Goal: Communication & Community: Participate in discussion

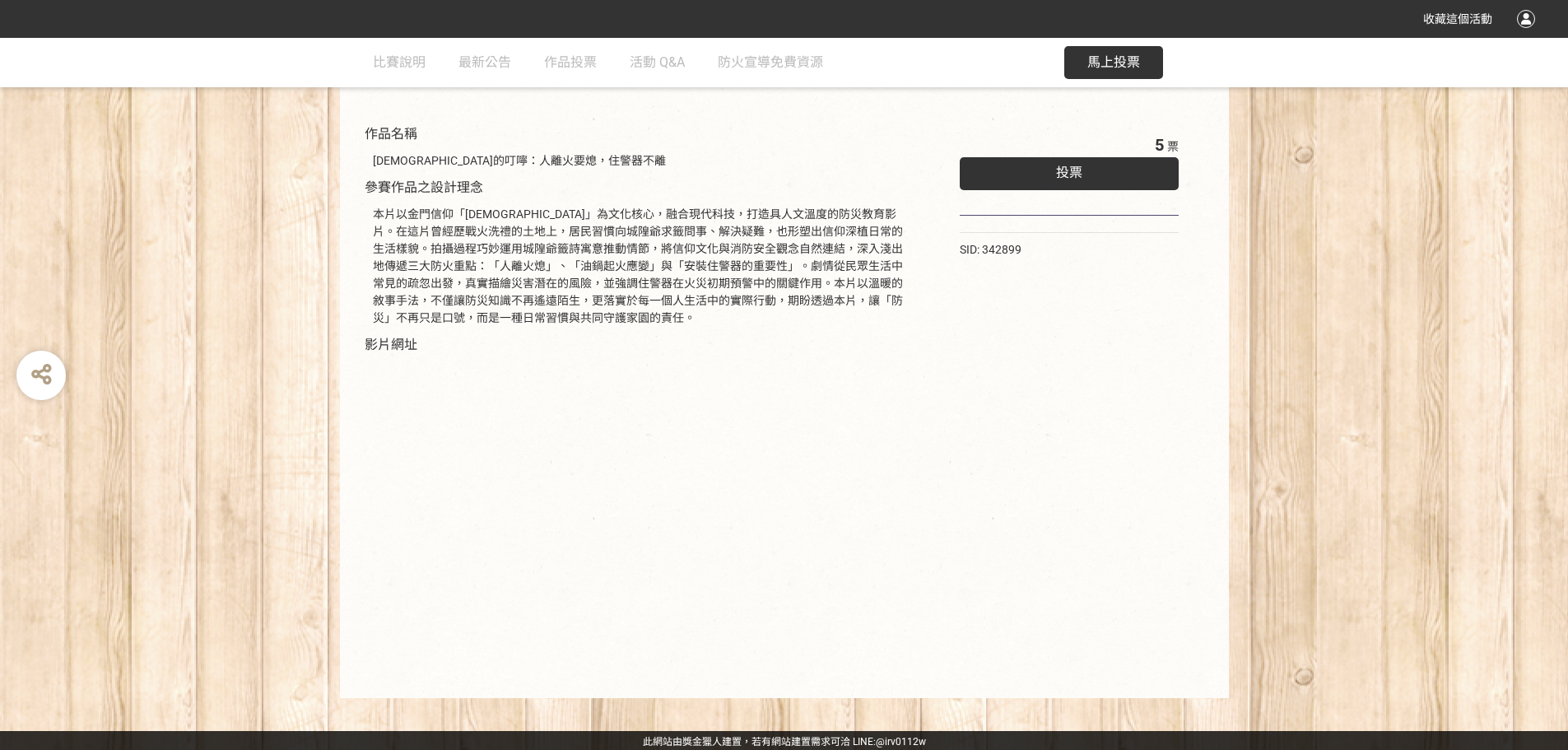
scroll to position [168, 0]
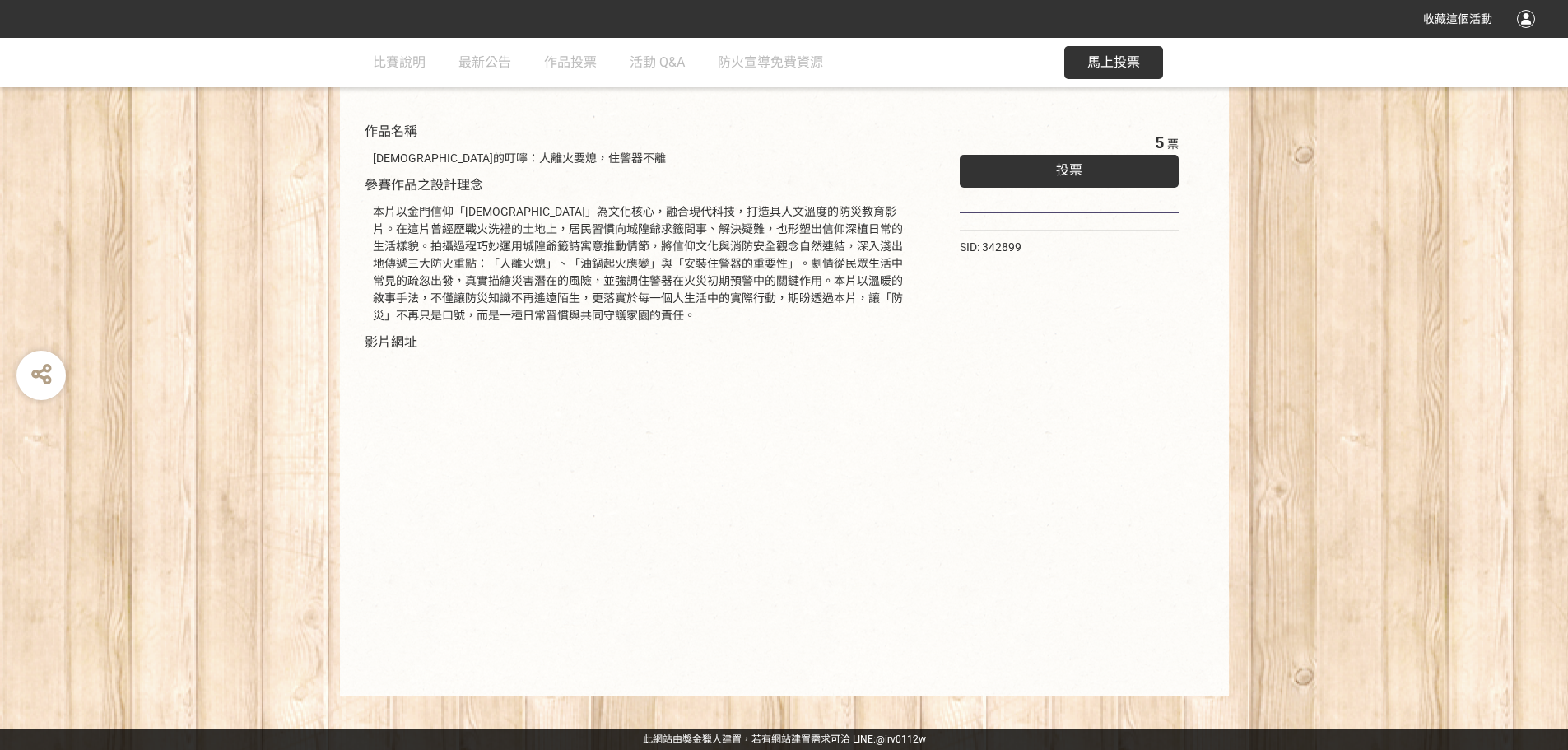
click at [827, 163] on div "投票" at bounding box center [1070, 172] width 220 height 33
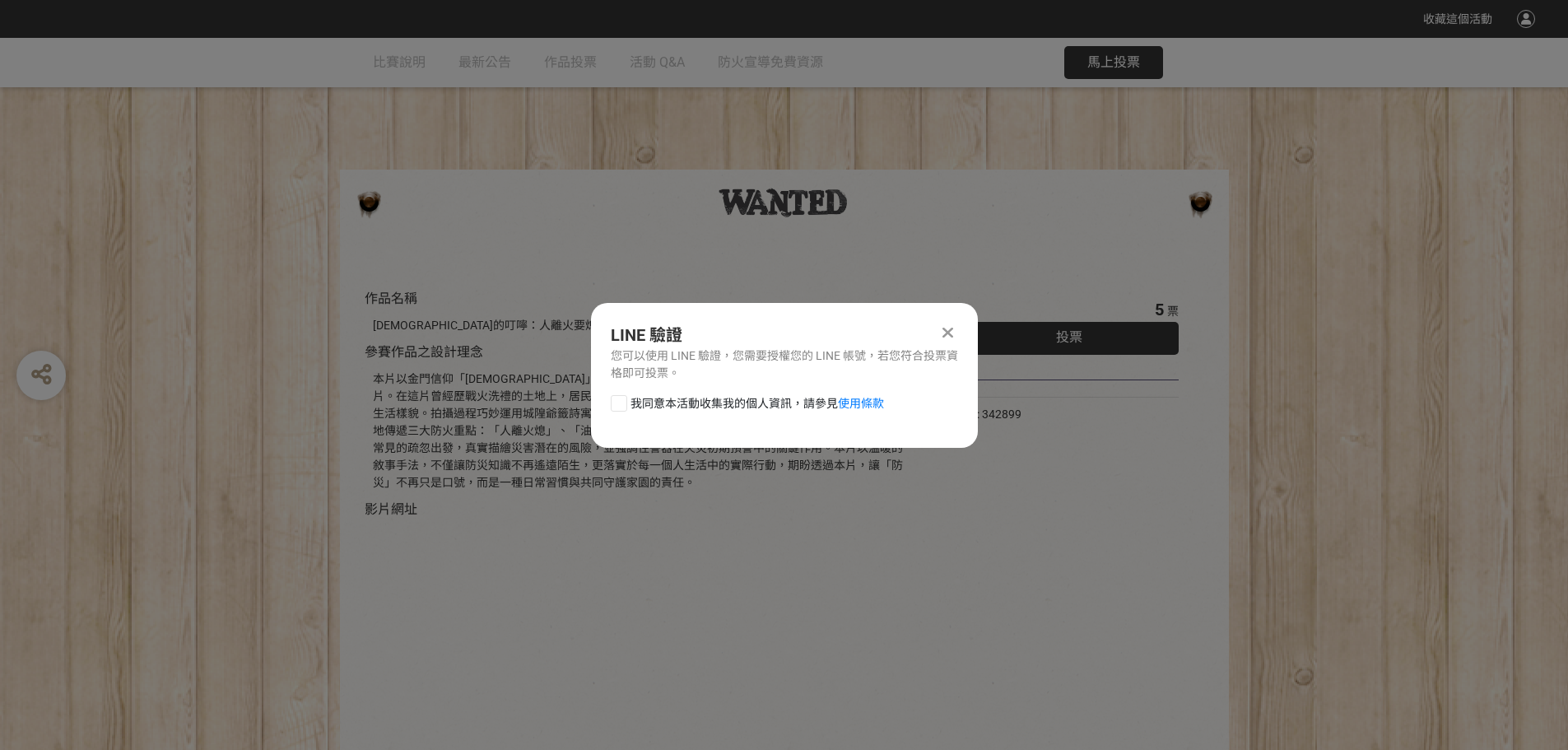
click at [827, 331] on icon at bounding box center [947, 332] width 11 height 17
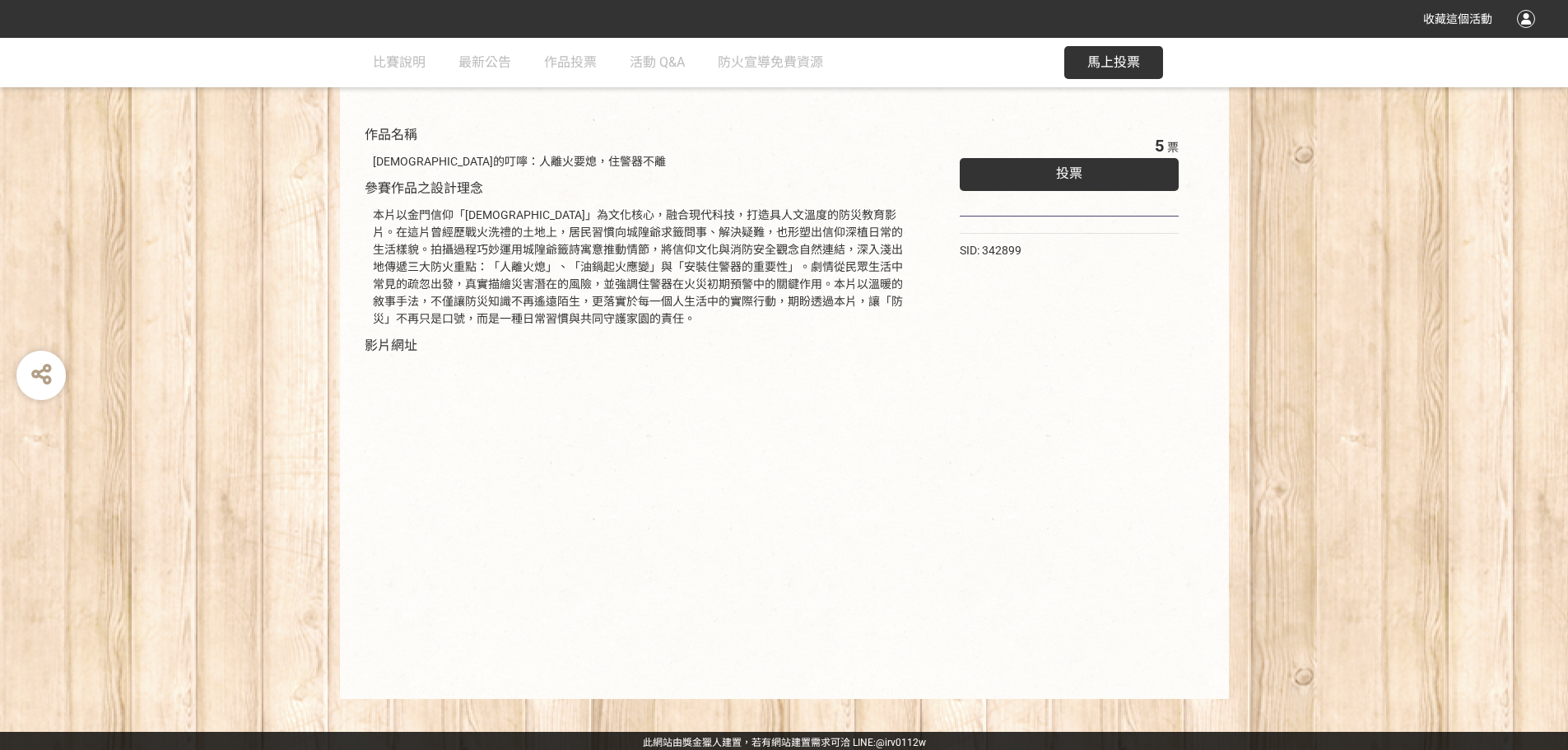
scroll to position [168, 0]
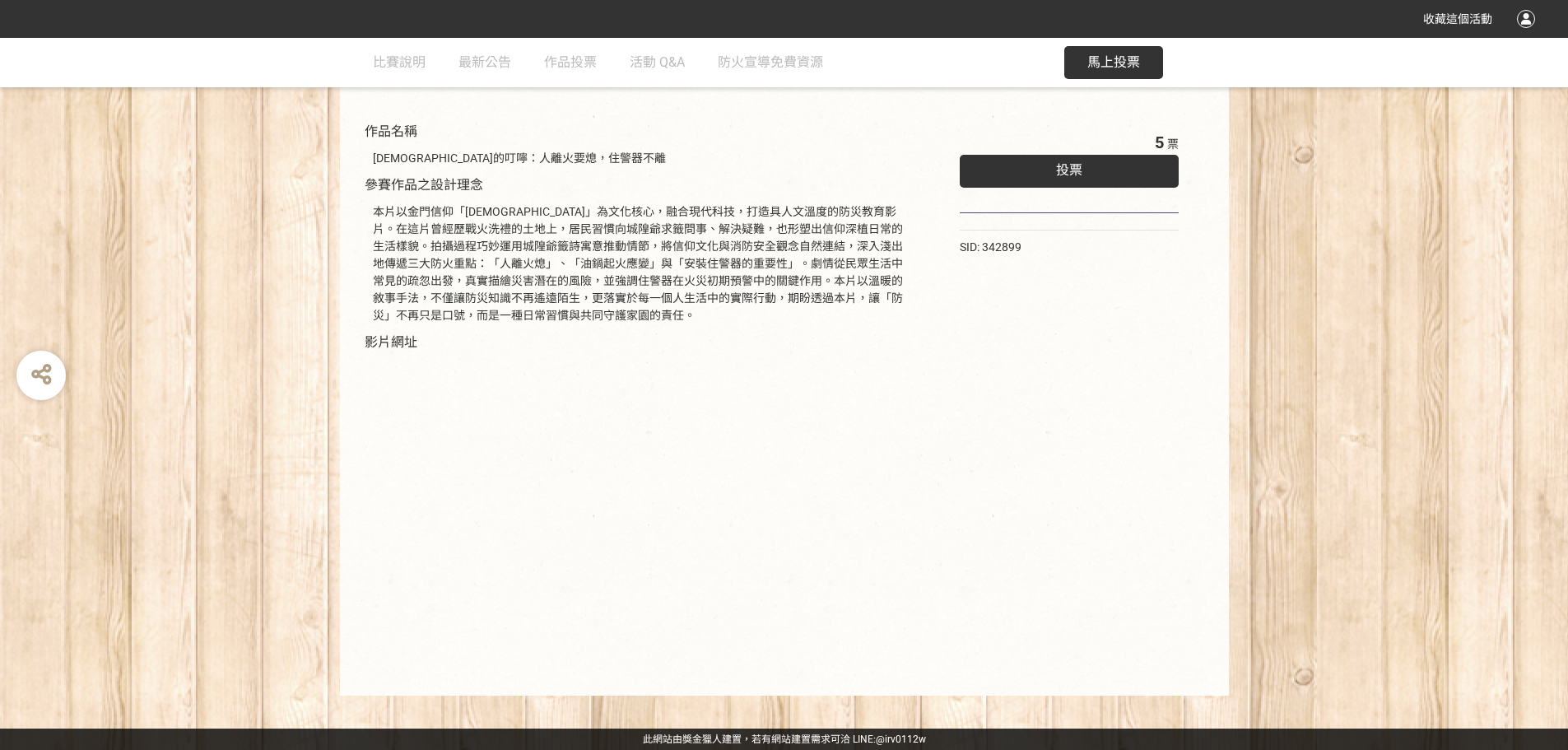
click at [827, 177] on div "投票" at bounding box center [1070, 172] width 220 height 33
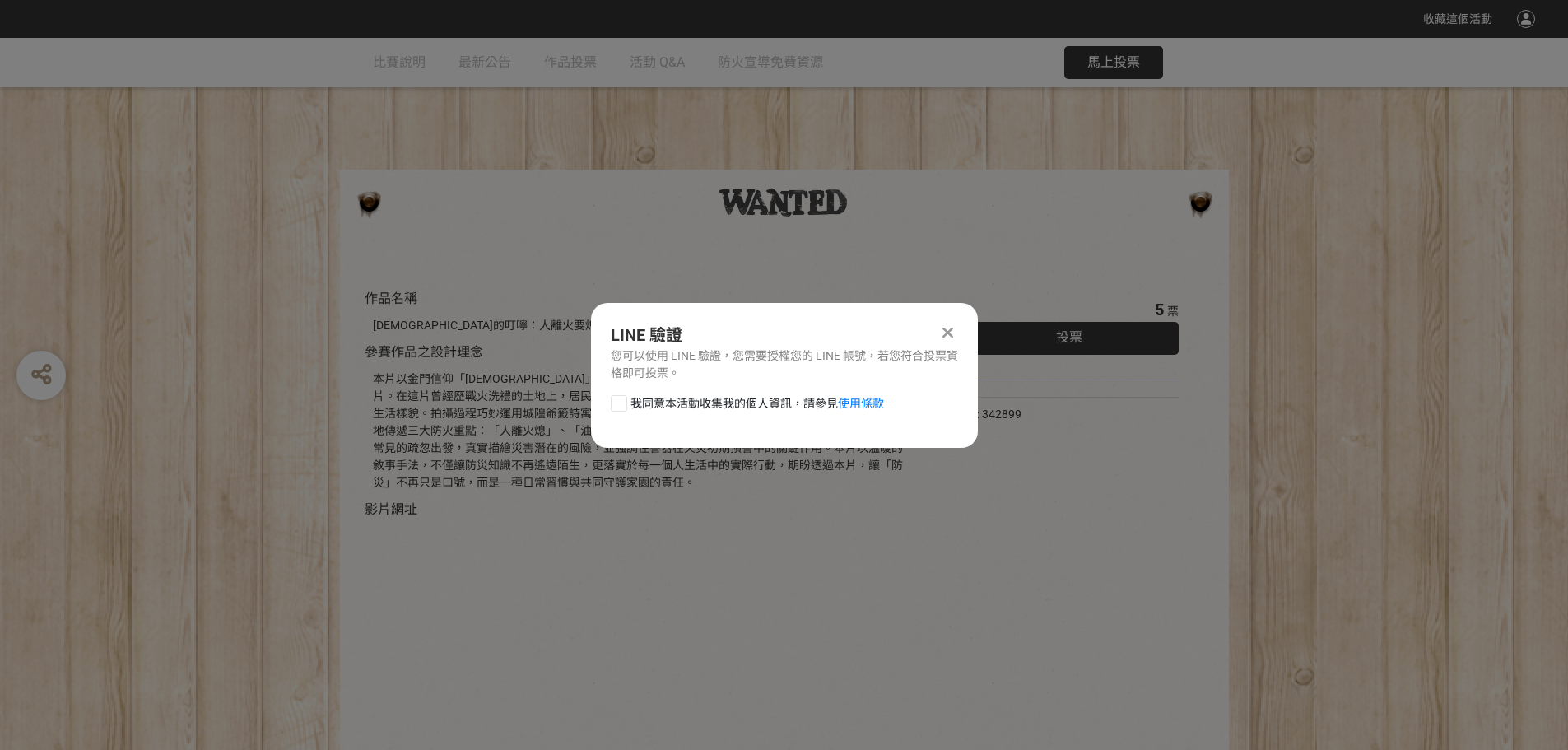
scroll to position [0, 0]
click at [617, 406] on div at bounding box center [619, 403] width 17 height 17
checkbox input "true"
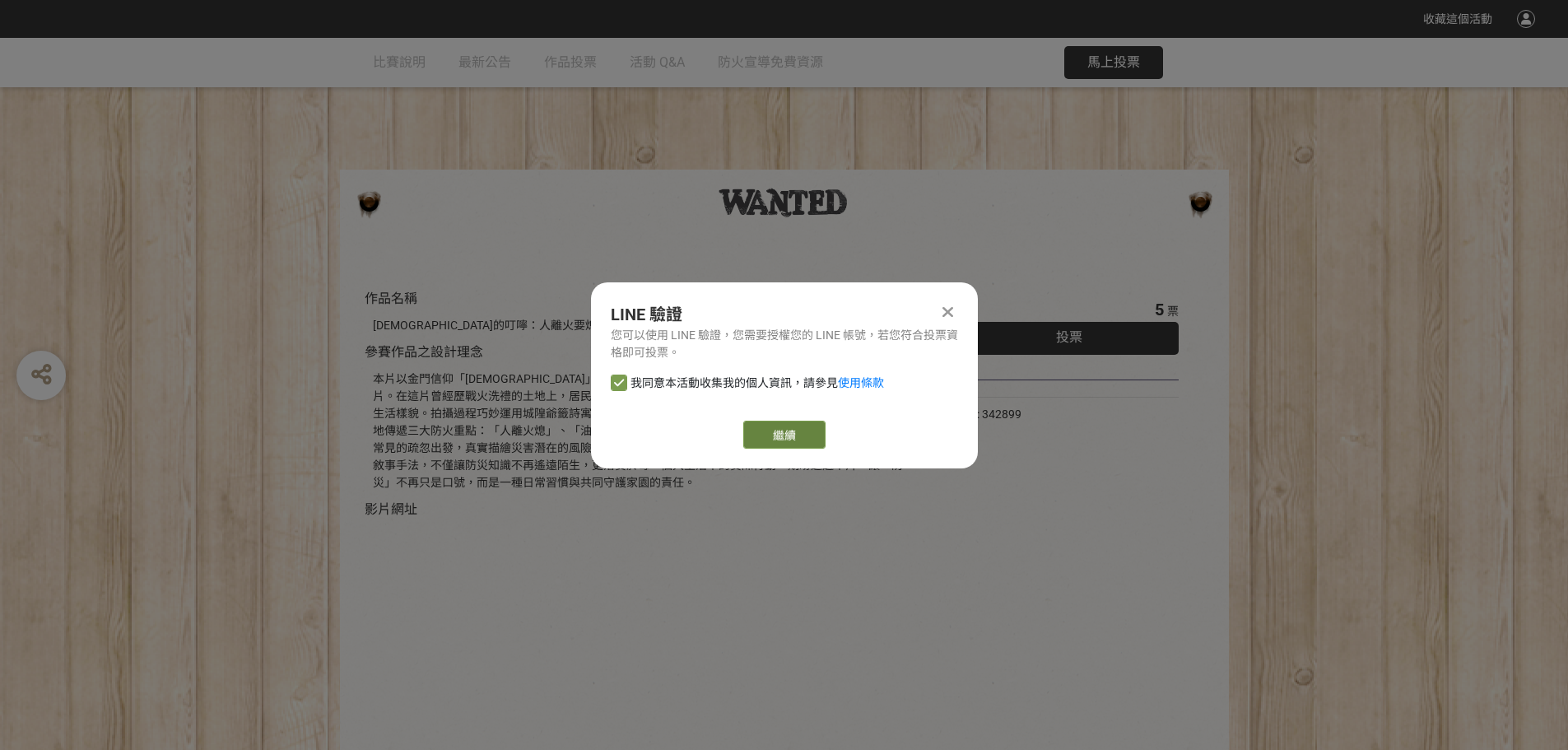
click at [790, 432] on link "繼續" at bounding box center [784, 435] width 82 height 28
click at [827, 308] on icon at bounding box center [947, 312] width 11 height 17
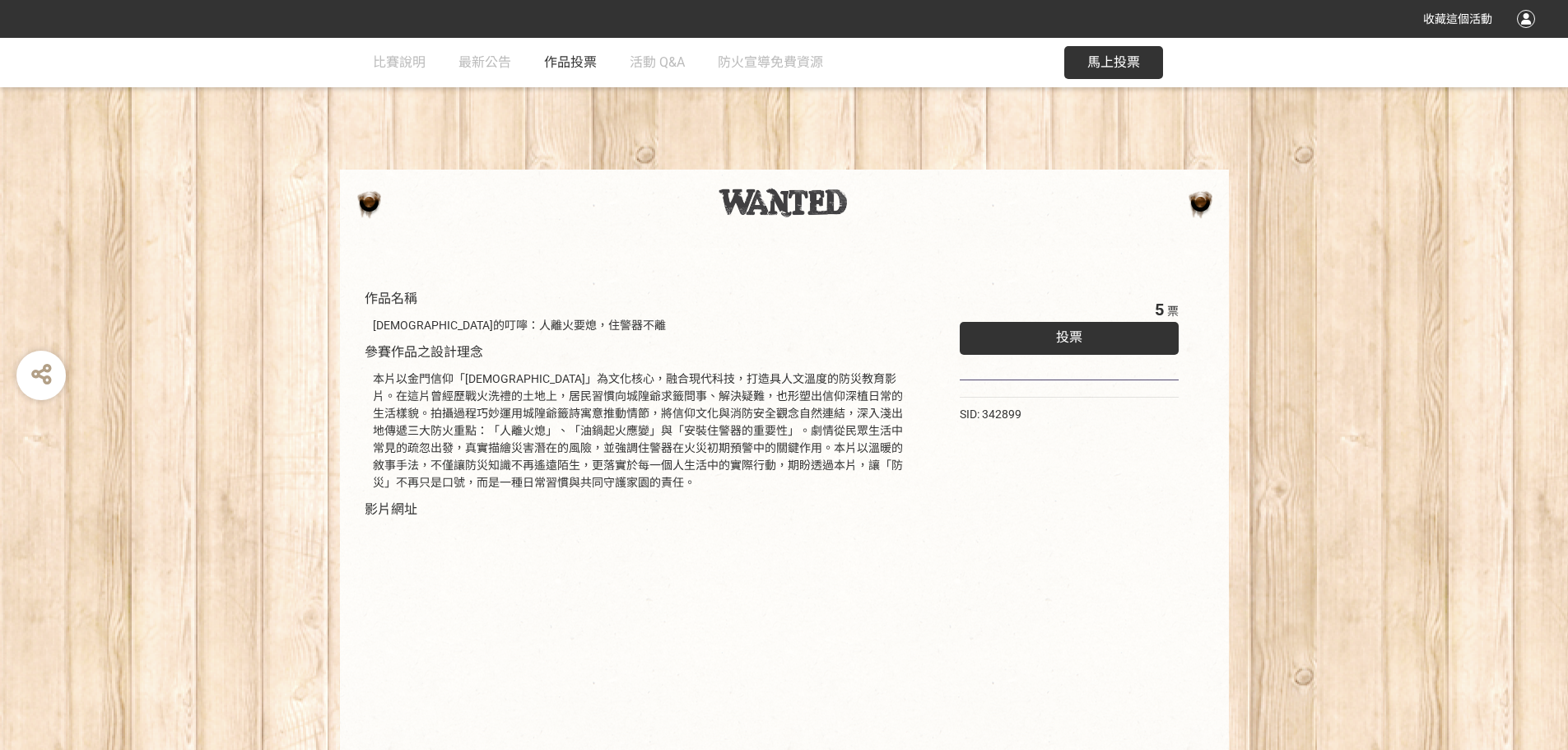
click at [562, 60] on span "作品投票" at bounding box center [570, 62] width 52 height 16
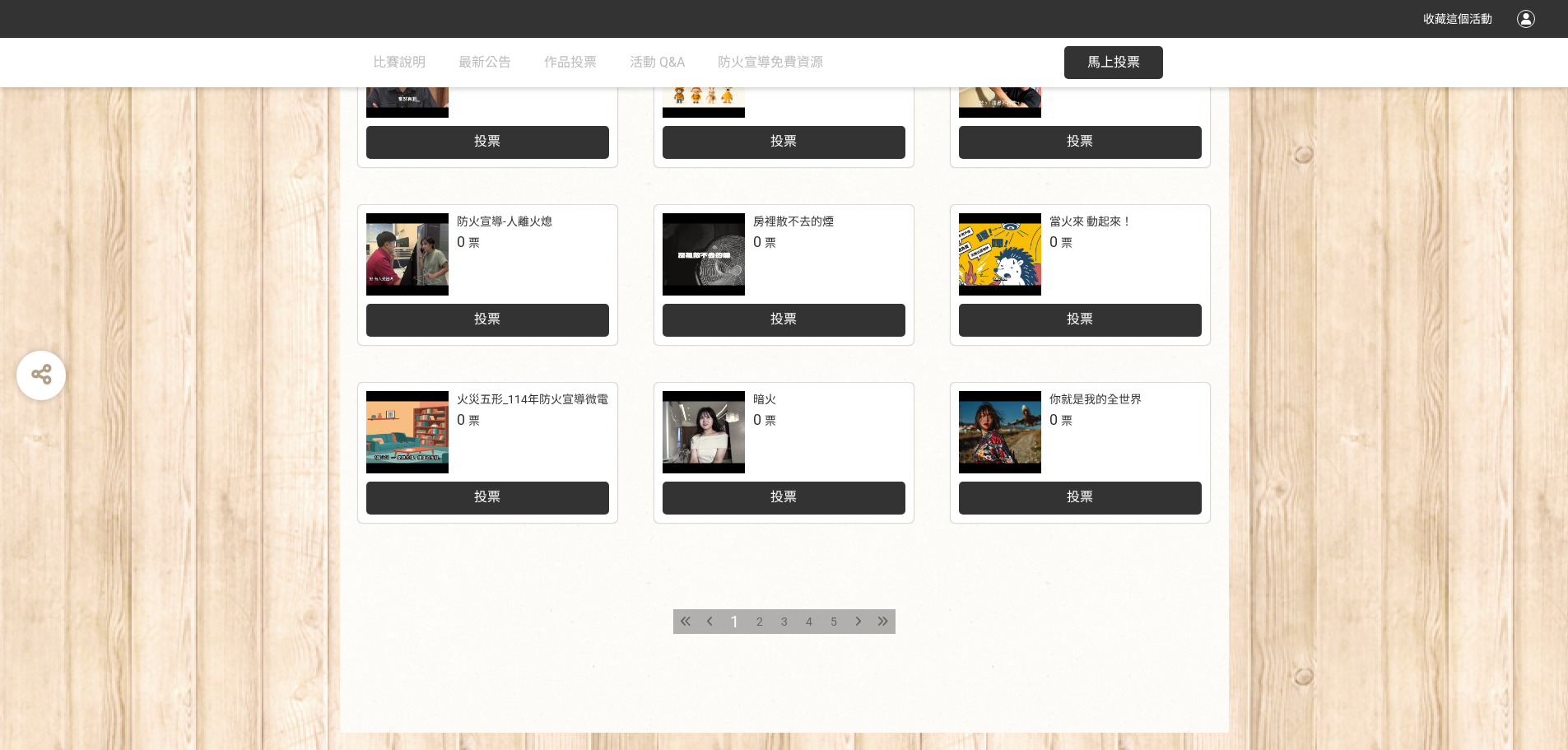
scroll to position [682, 0]
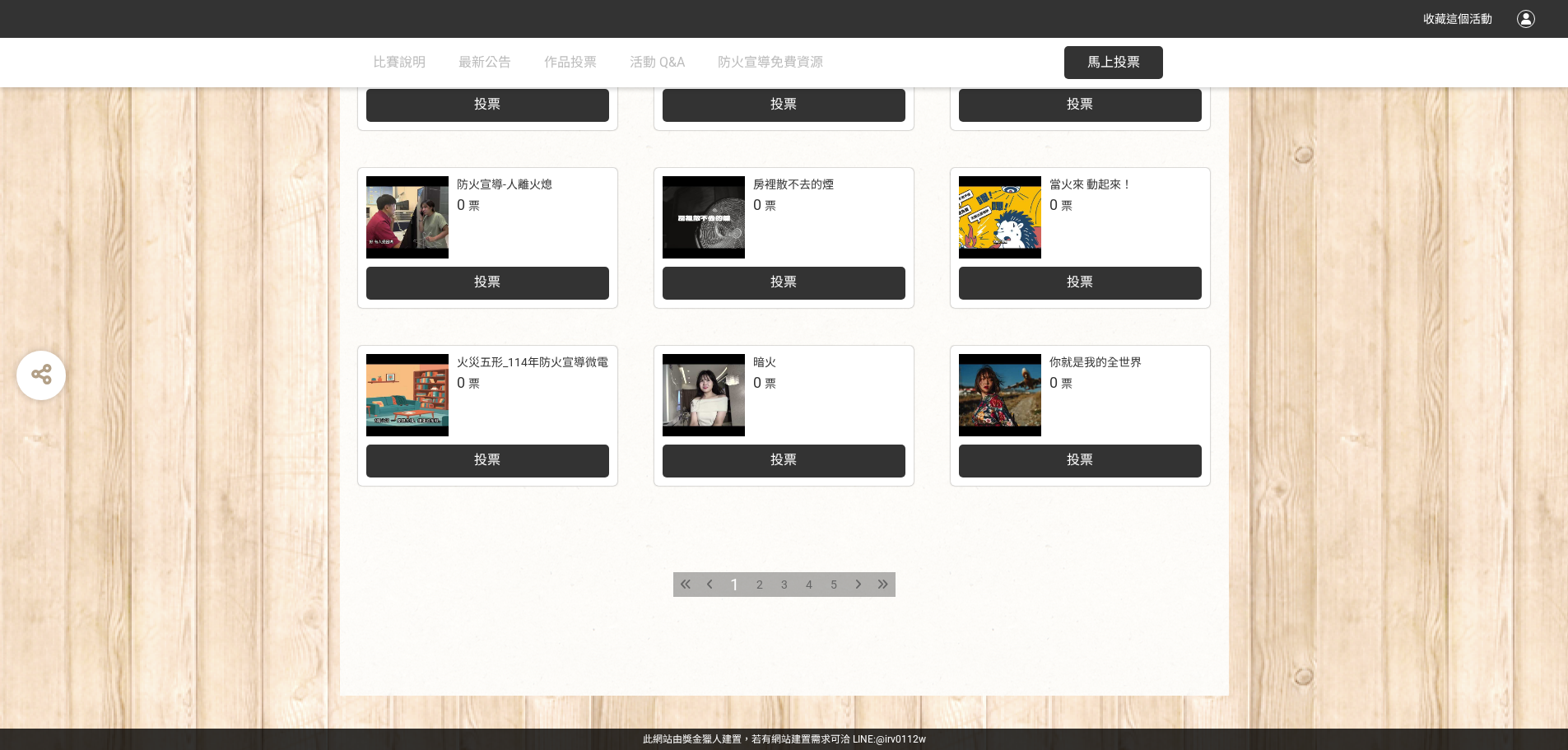
click at [759, 584] on span "2" at bounding box center [760, 585] width 7 height 13
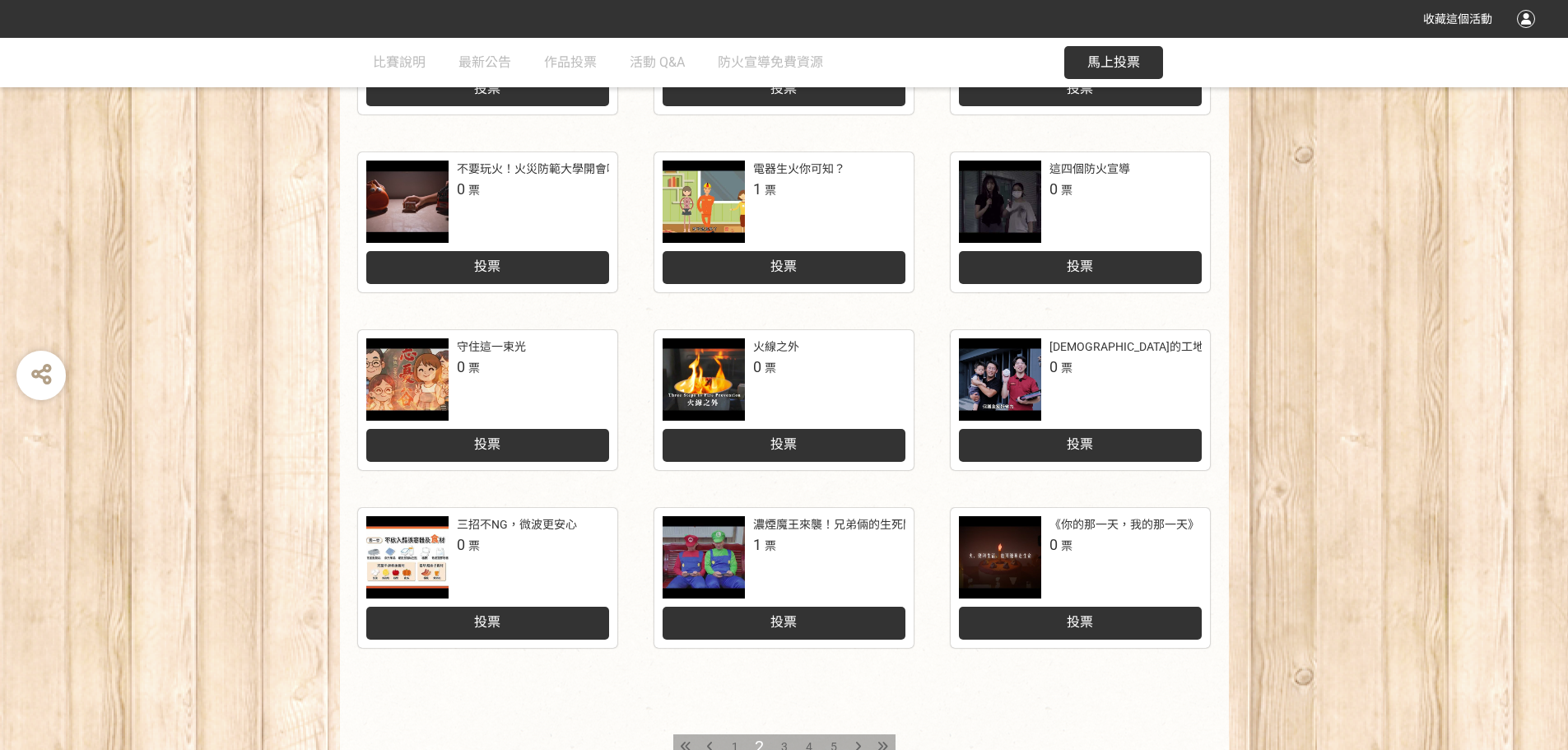
scroll to position [682, 0]
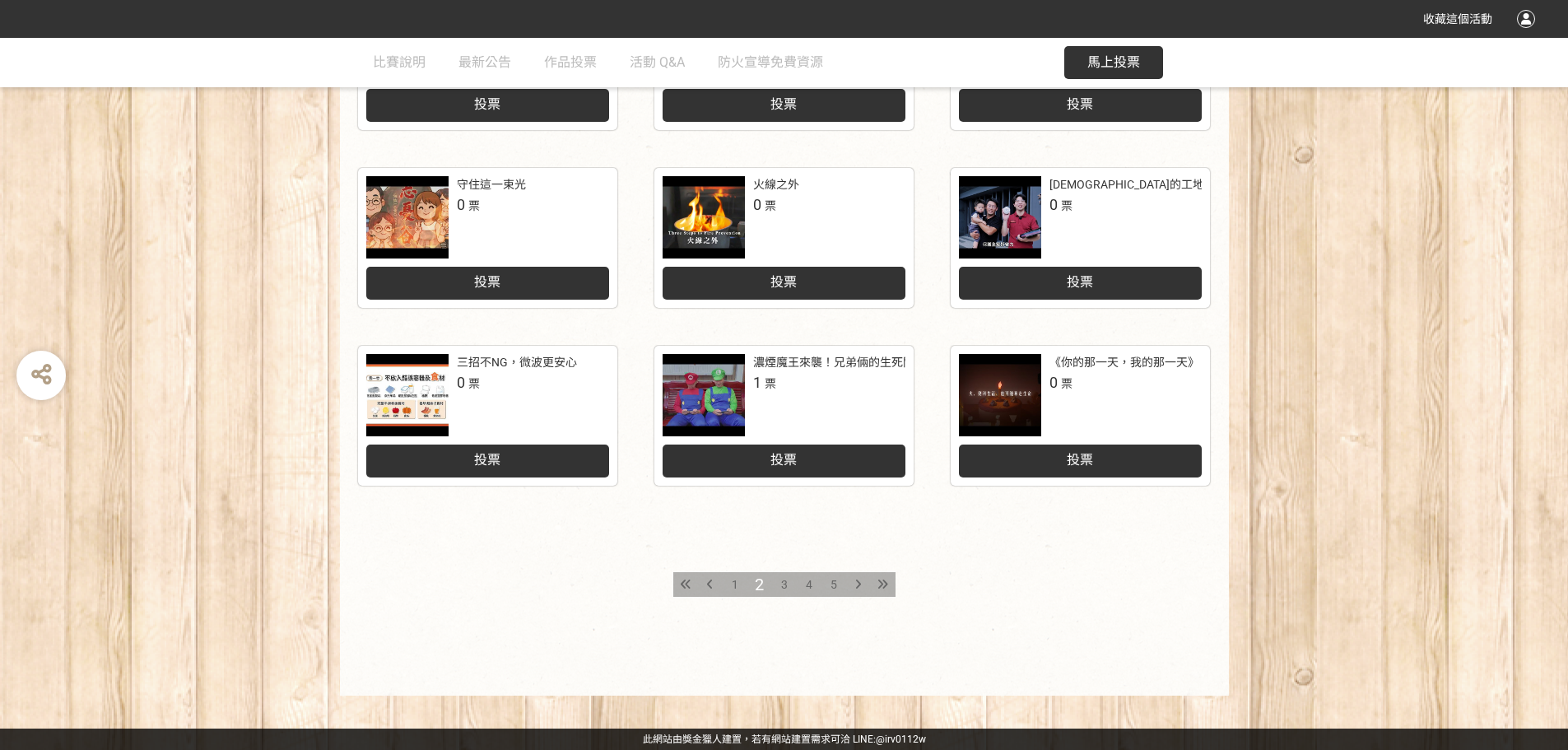
click at [783, 586] on span "3" at bounding box center [785, 585] width 7 height 13
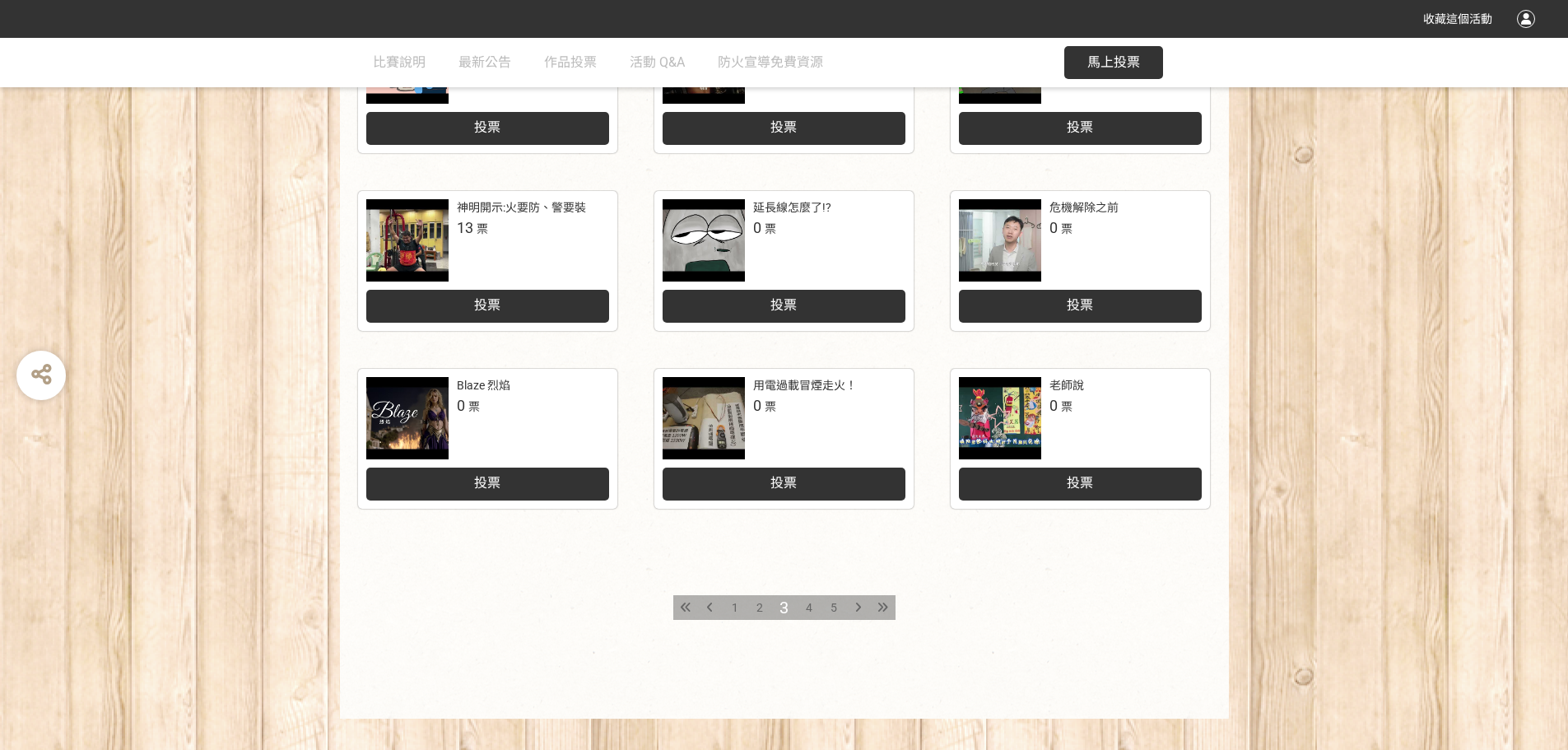
scroll to position [682, 0]
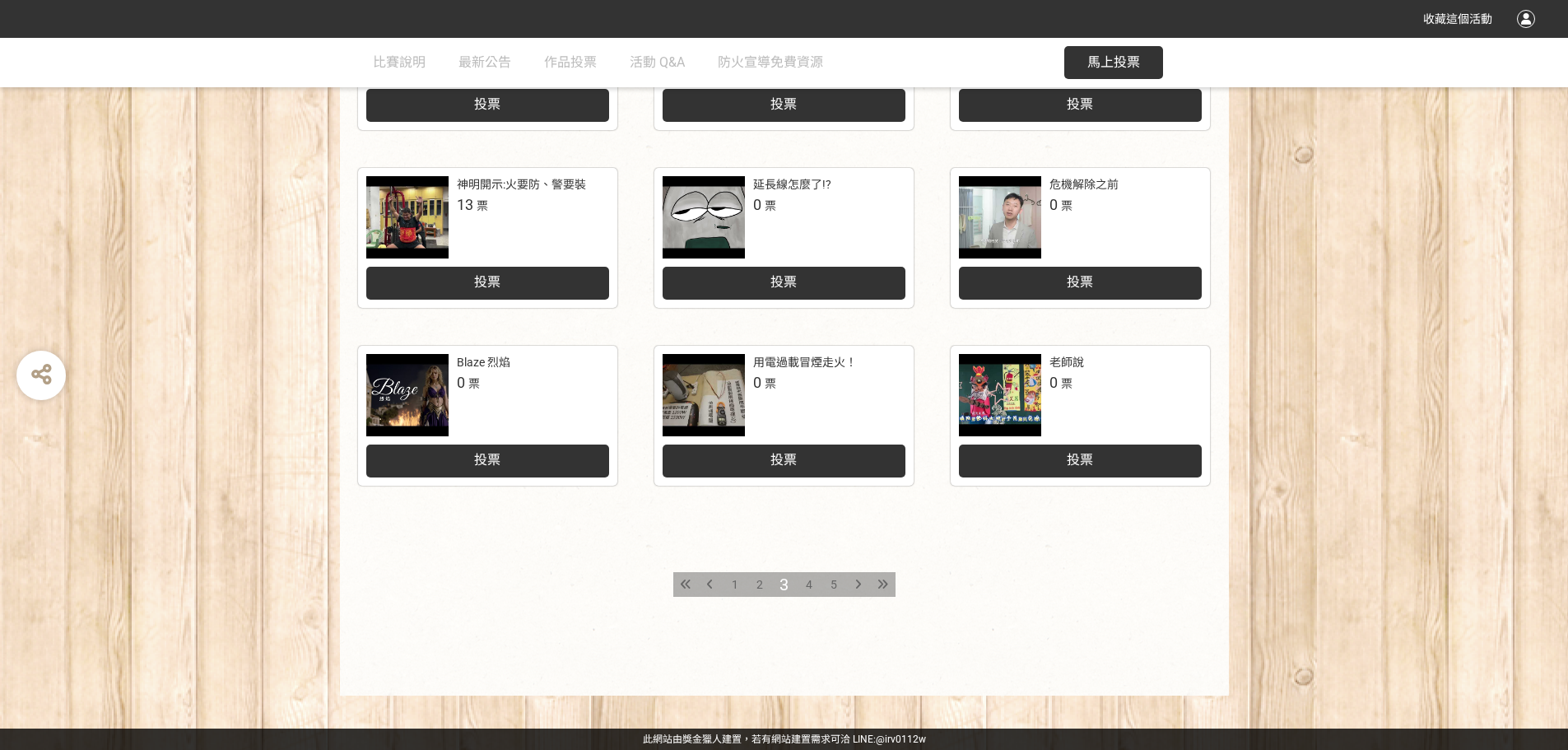
click at [806, 584] on span "4" at bounding box center [809, 585] width 7 height 13
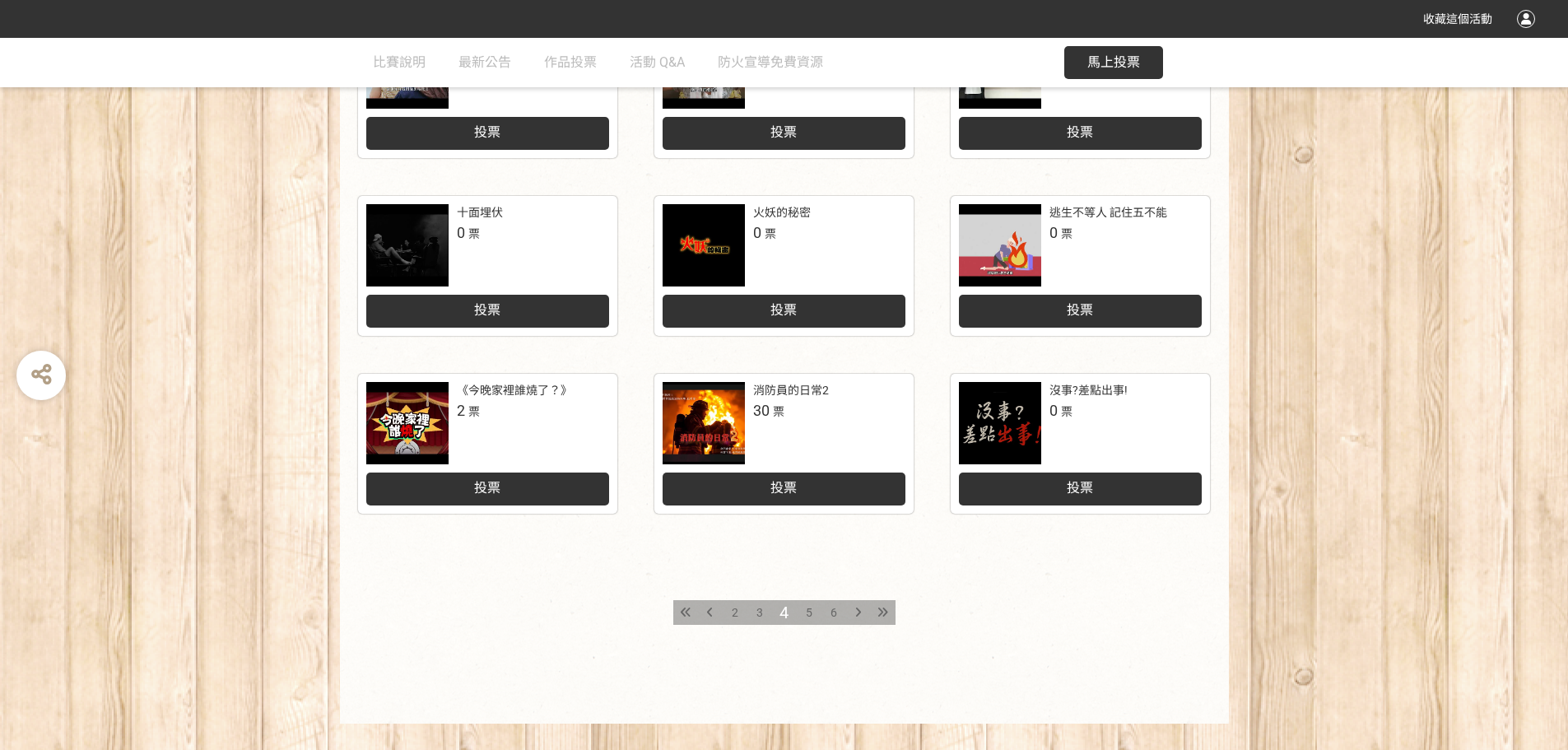
scroll to position [658, 0]
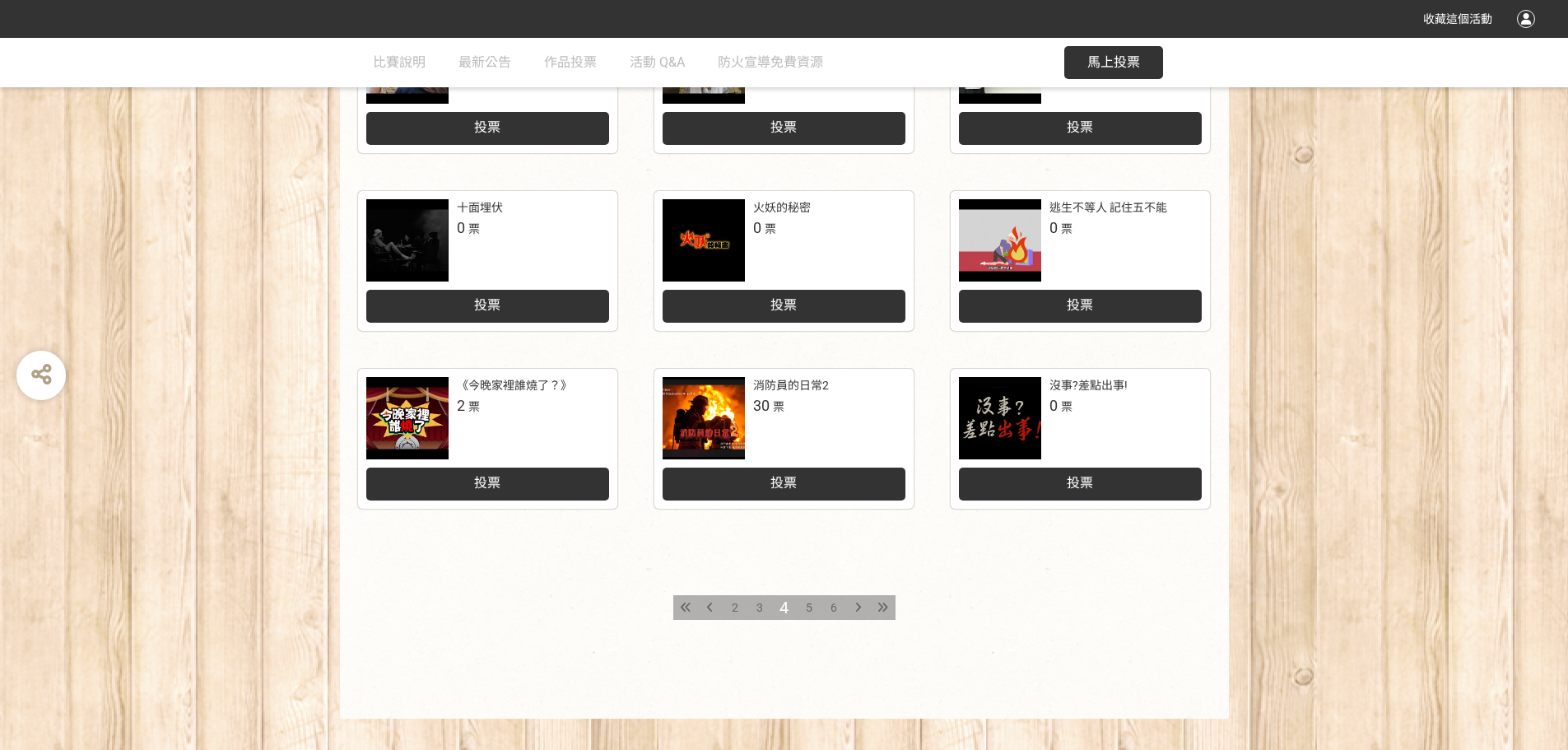
click at [807, 597] on span "5" at bounding box center [809, 608] width 7 height 13
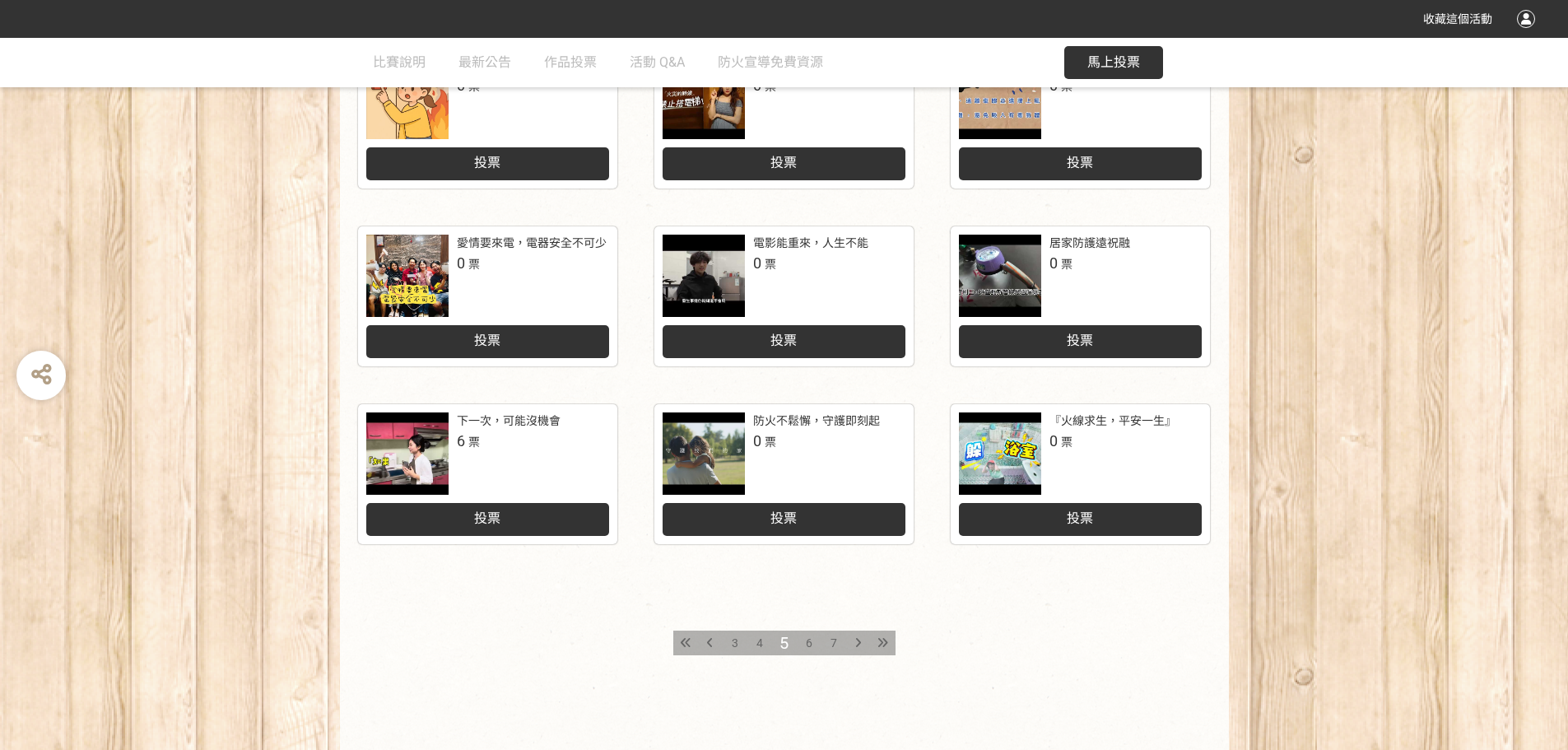
scroll to position [658, 0]
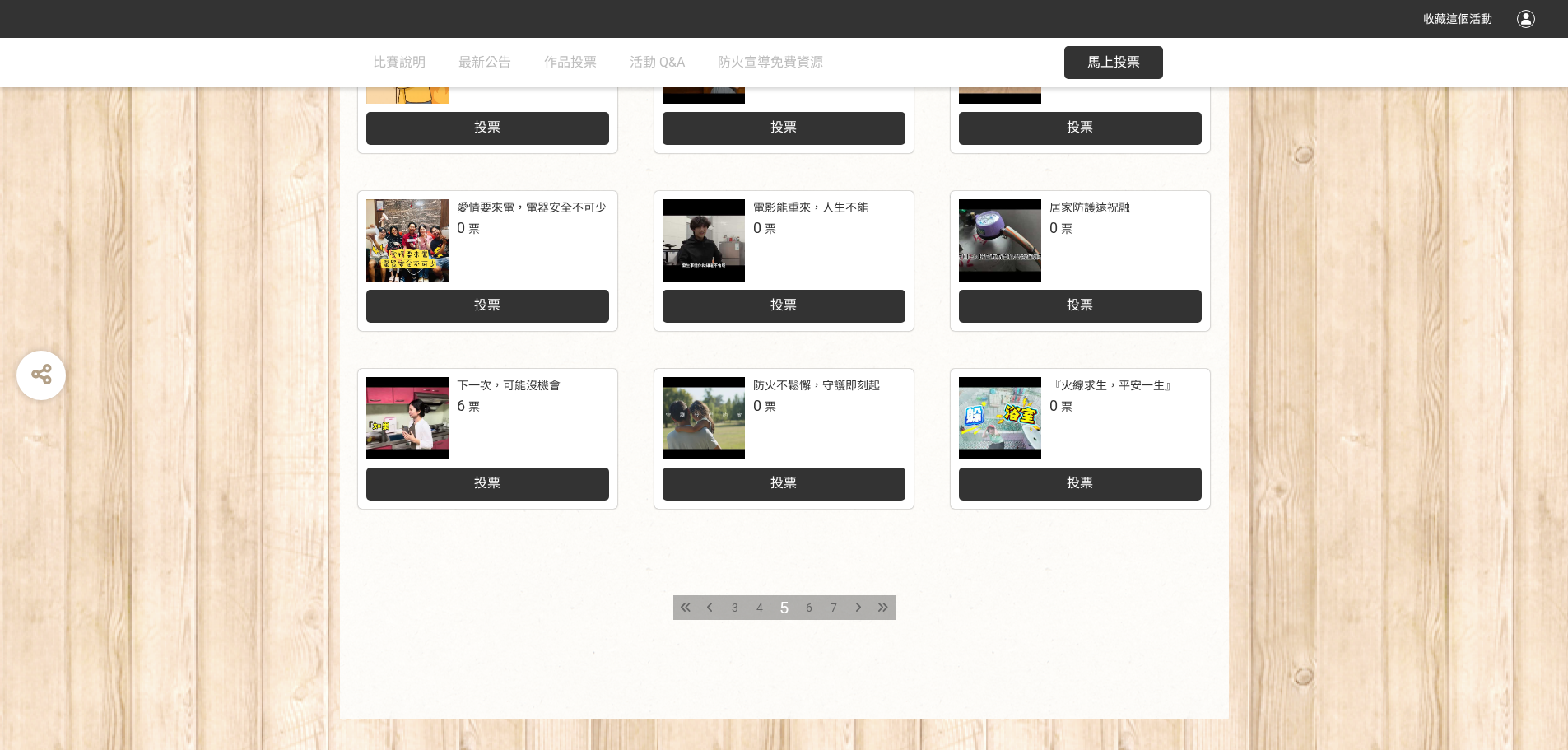
click at [808, 597] on span "6" at bounding box center [809, 608] width 7 height 13
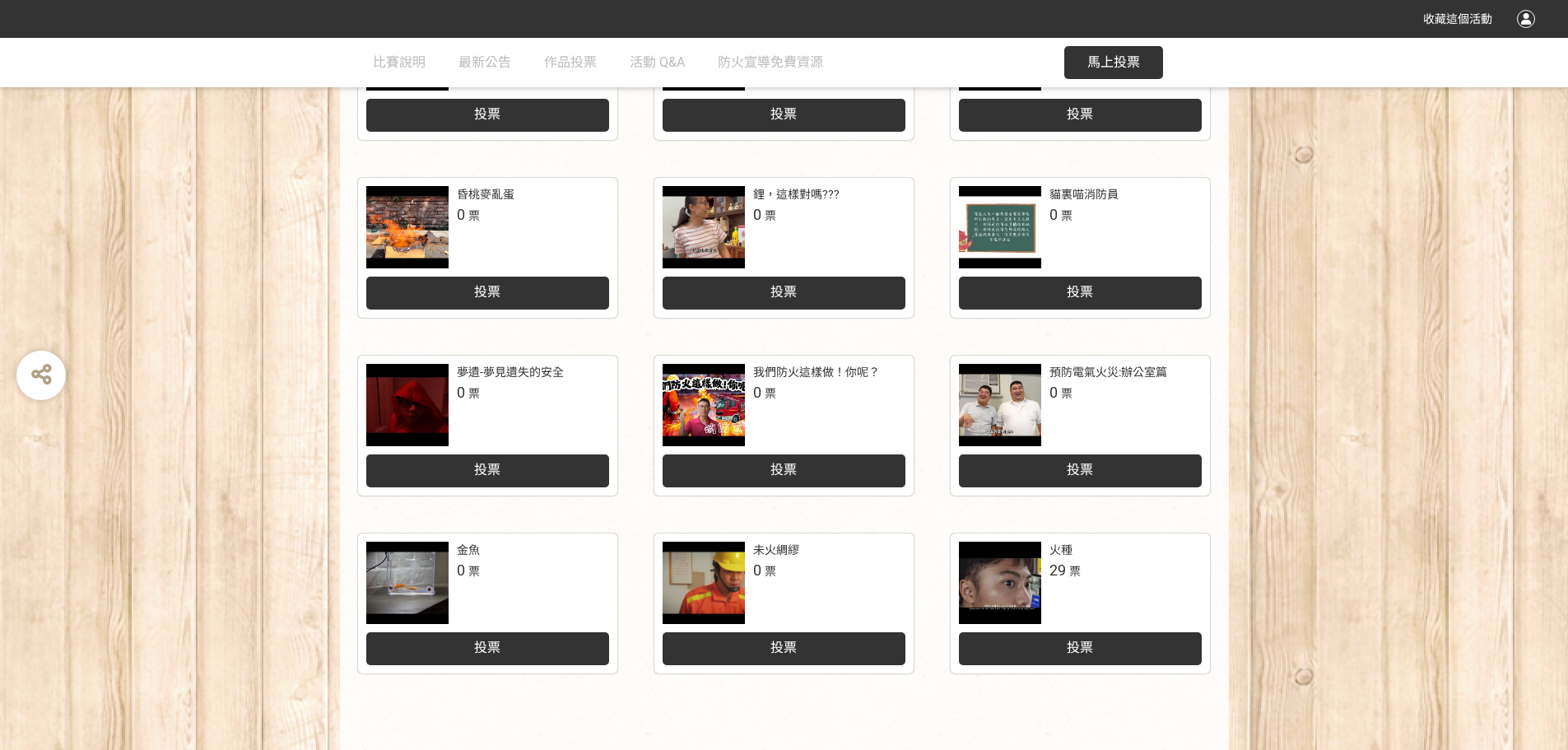
scroll to position [682, 0]
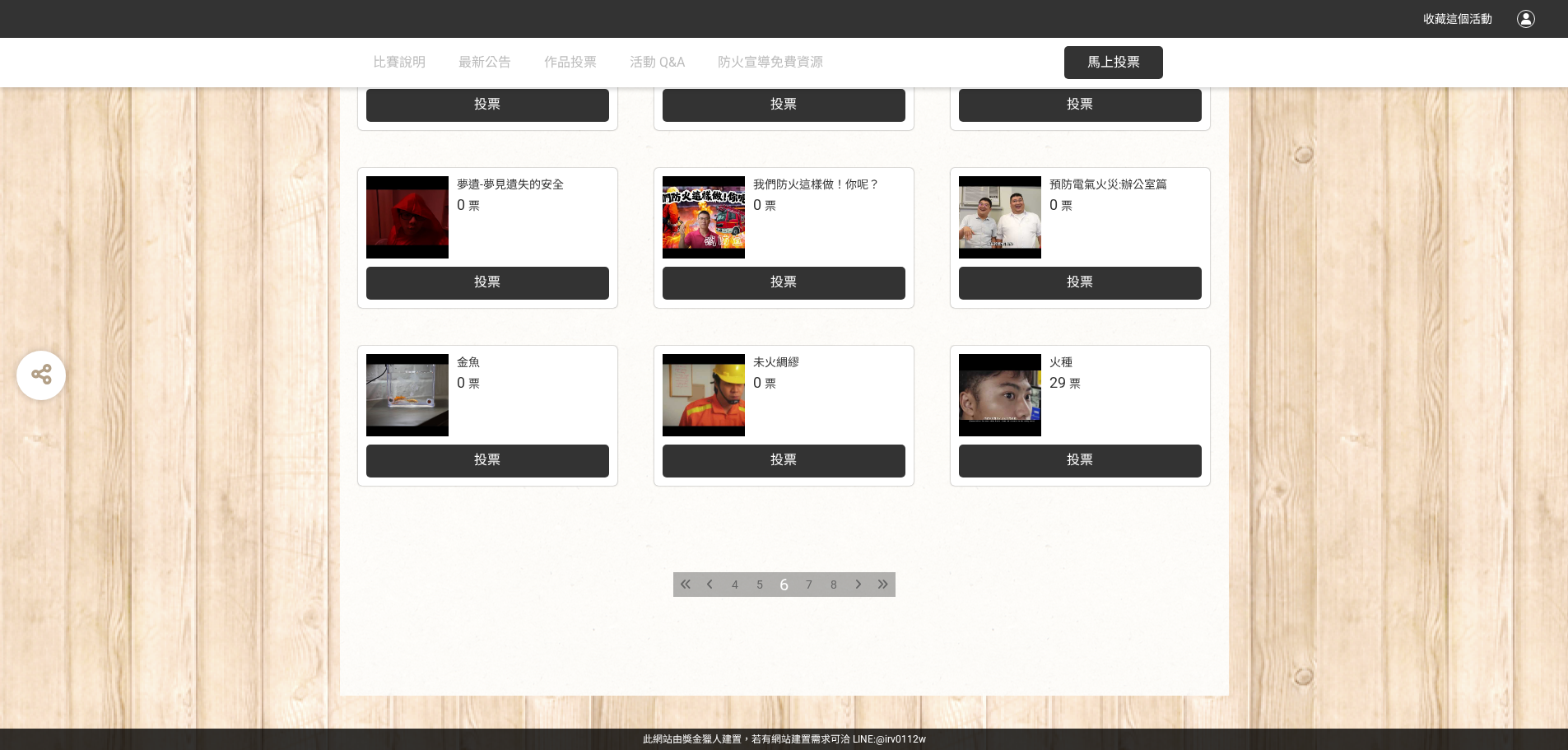
click at [807, 581] on span "7" at bounding box center [809, 585] width 7 height 13
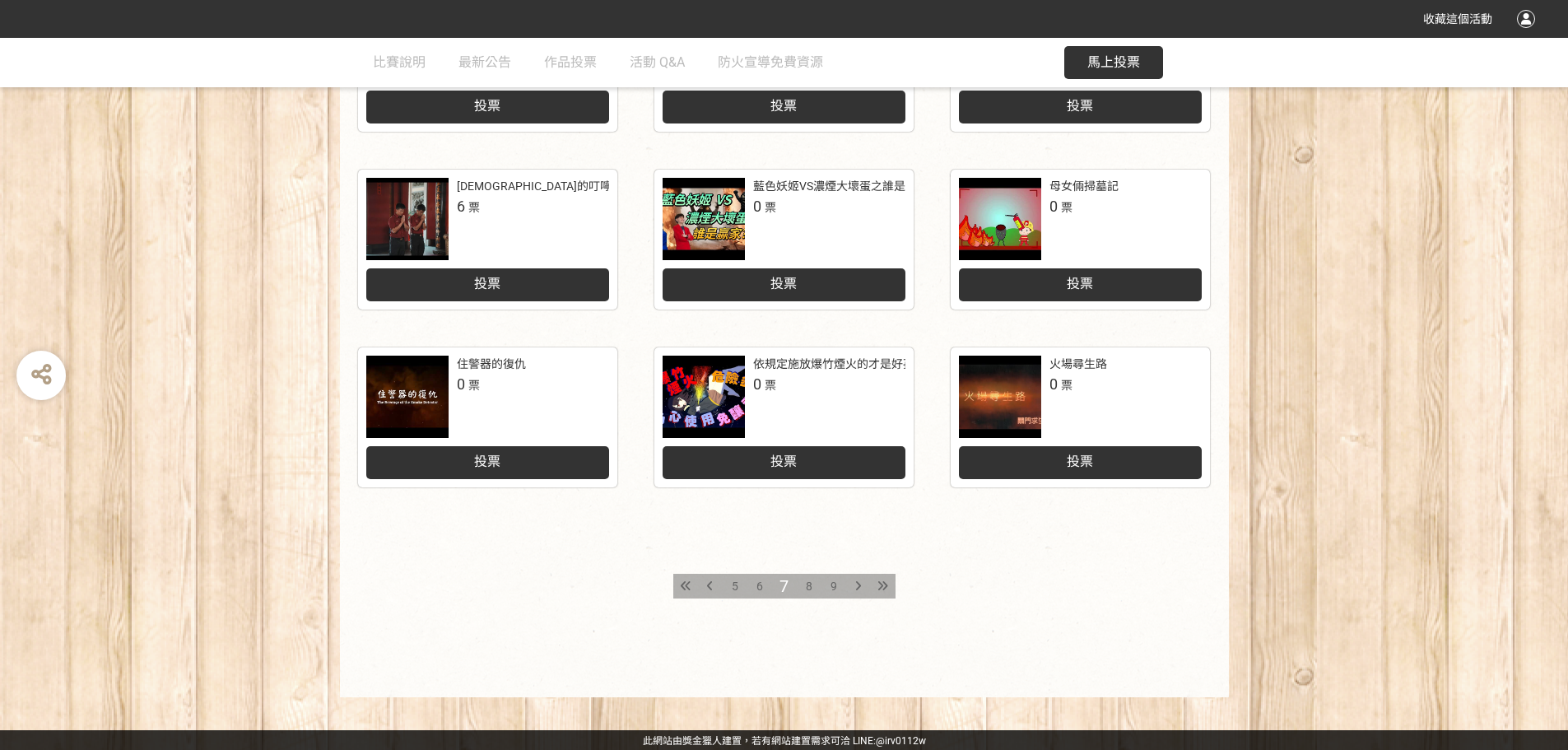
scroll to position [682, 0]
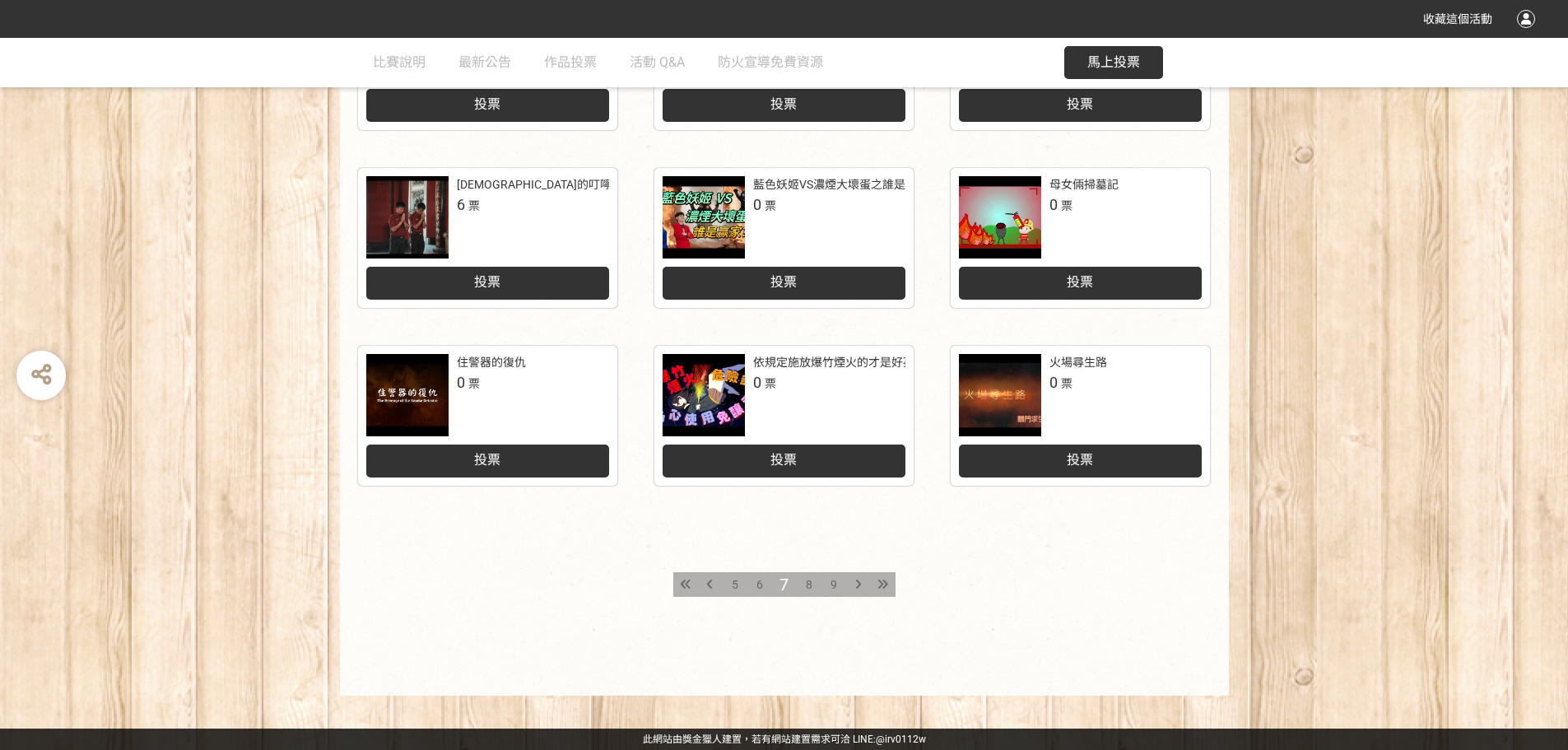
click at [811, 580] on span "8" at bounding box center [809, 585] width 7 height 13
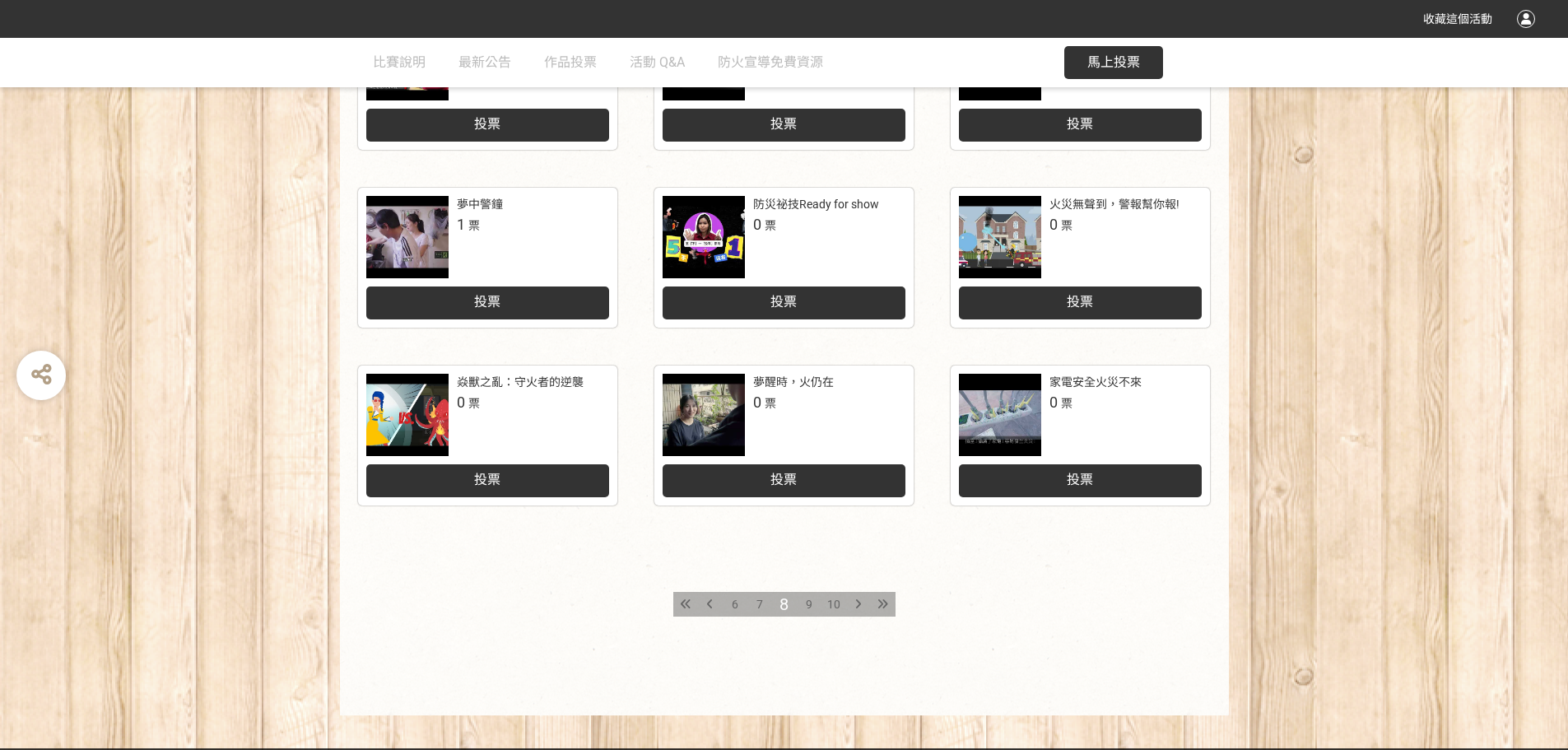
scroll to position [682, 0]
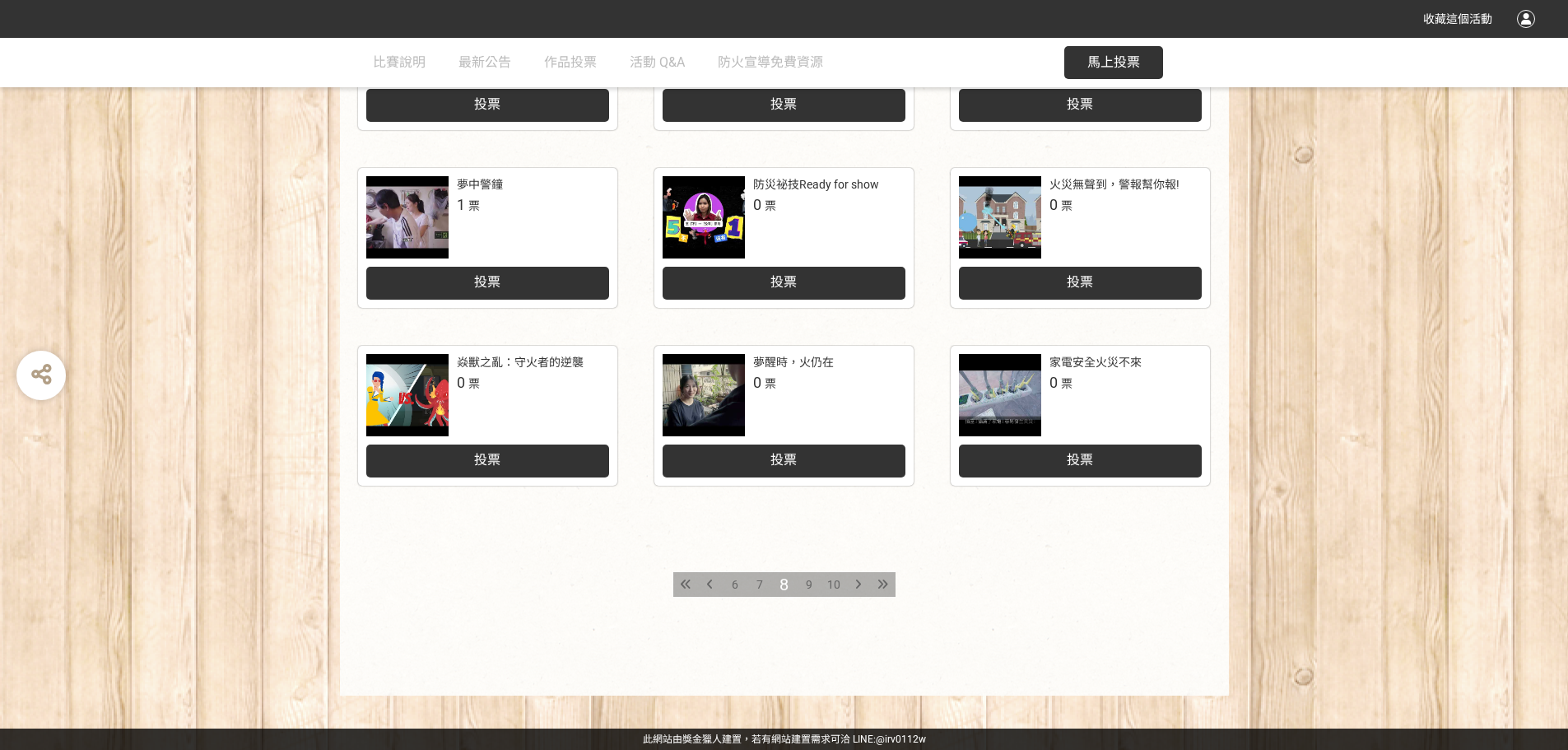
click at [811, 585] on span "9" at bounding box center [809, 585] width 7 height 13
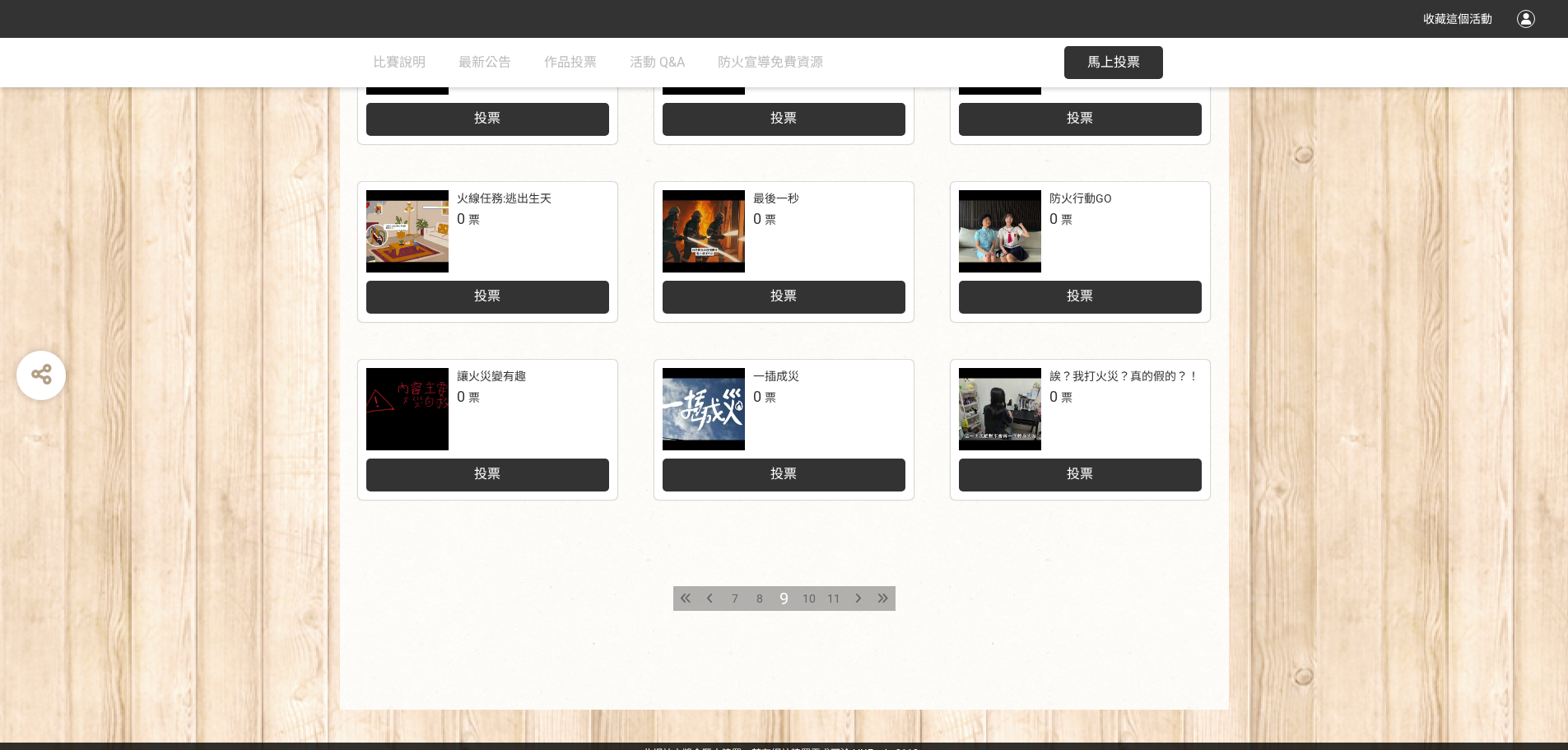
scroll to position [682, 0]
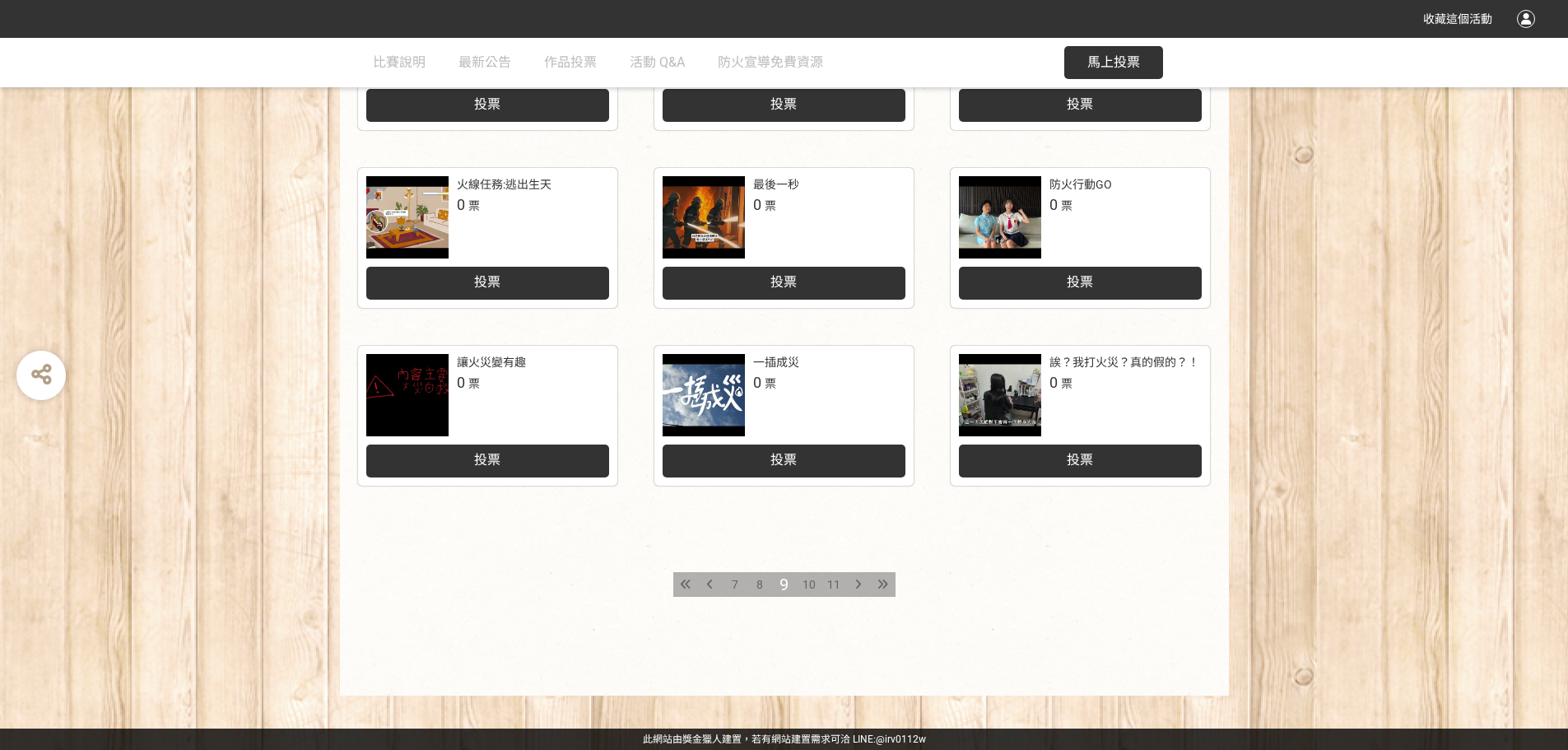
click at [803, 586] on span "10" at bounding box center [809, 585] width 13 height 13
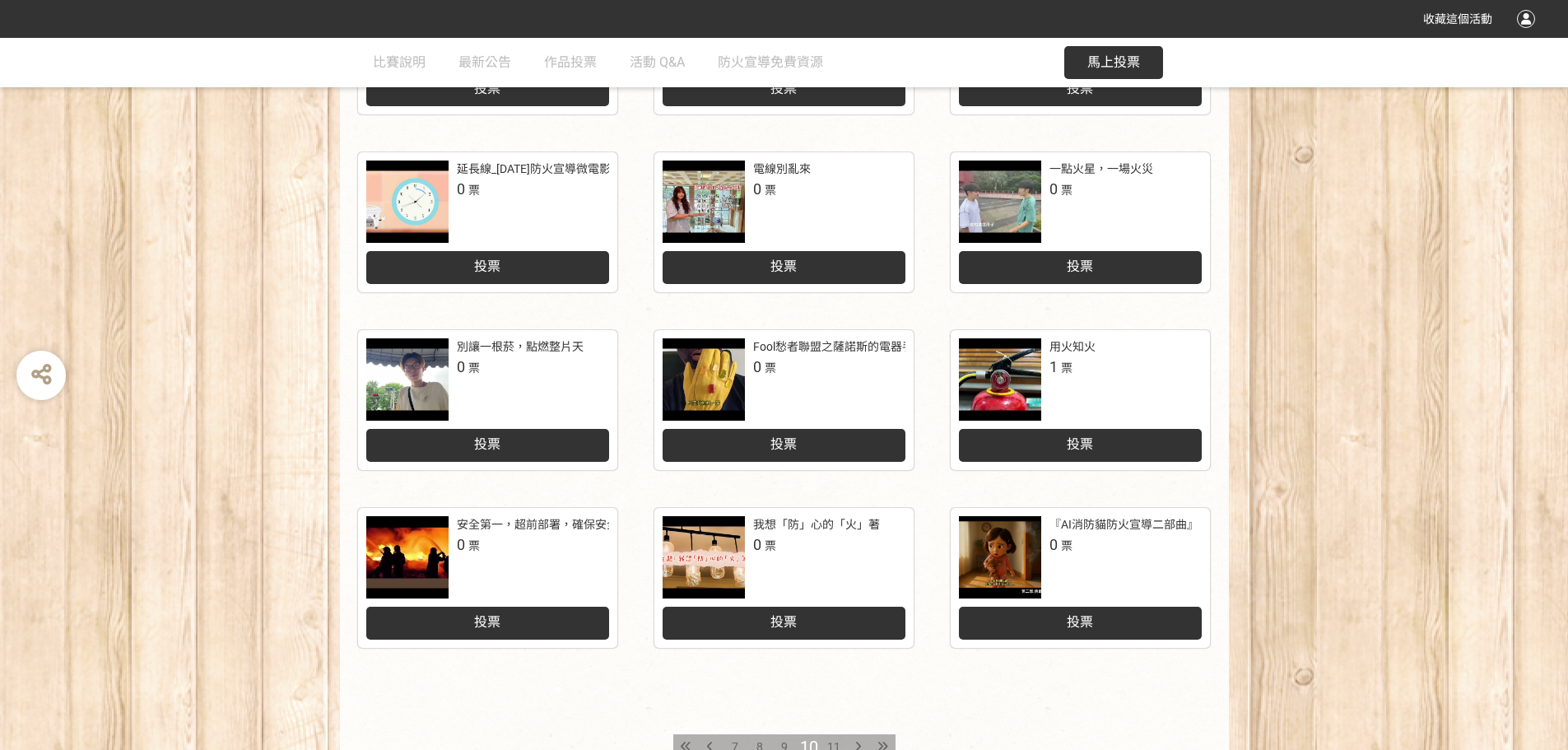
scroll to position [658, 0]
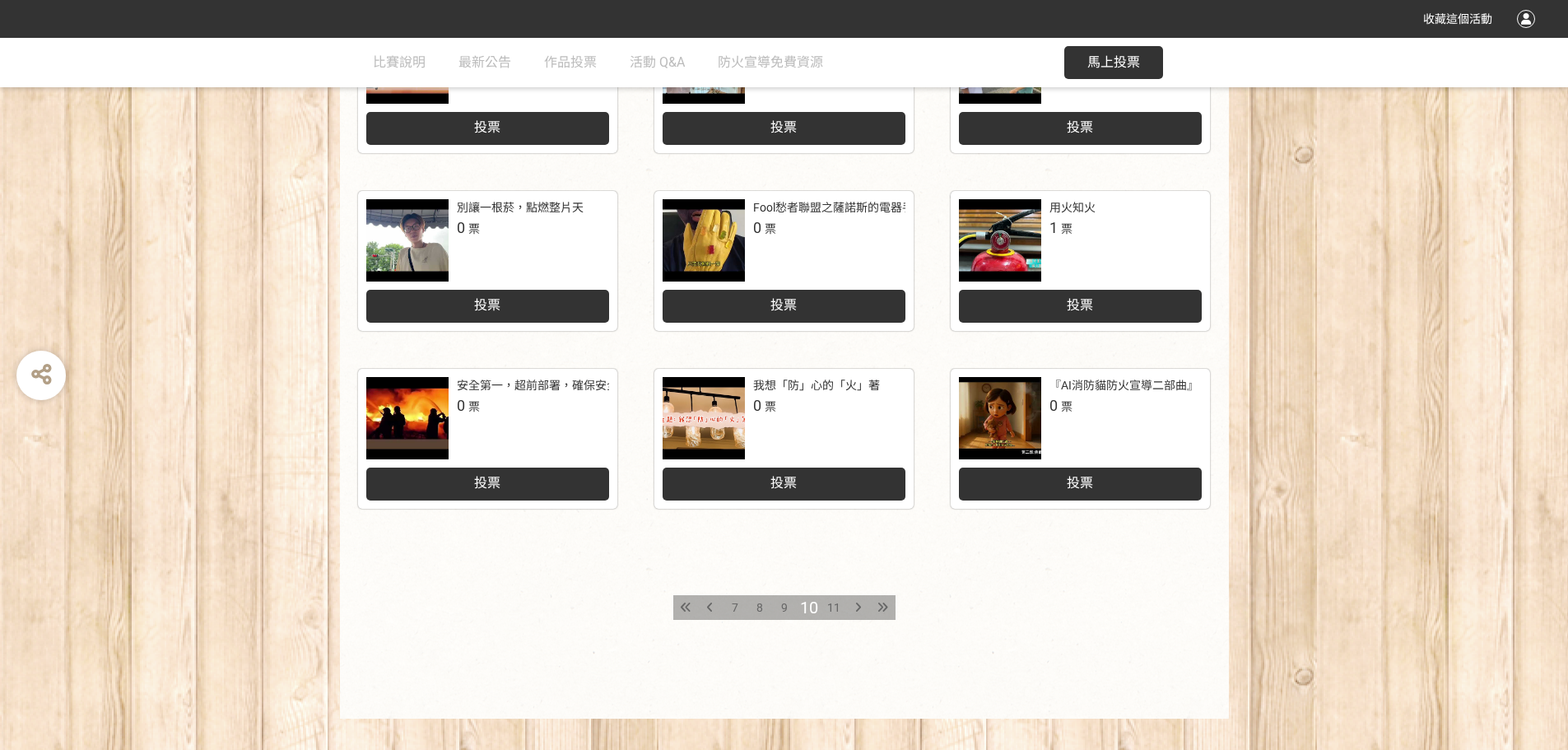
click at [827, 597] on div "11" at bounding box center [834, 608] width 25 height 25
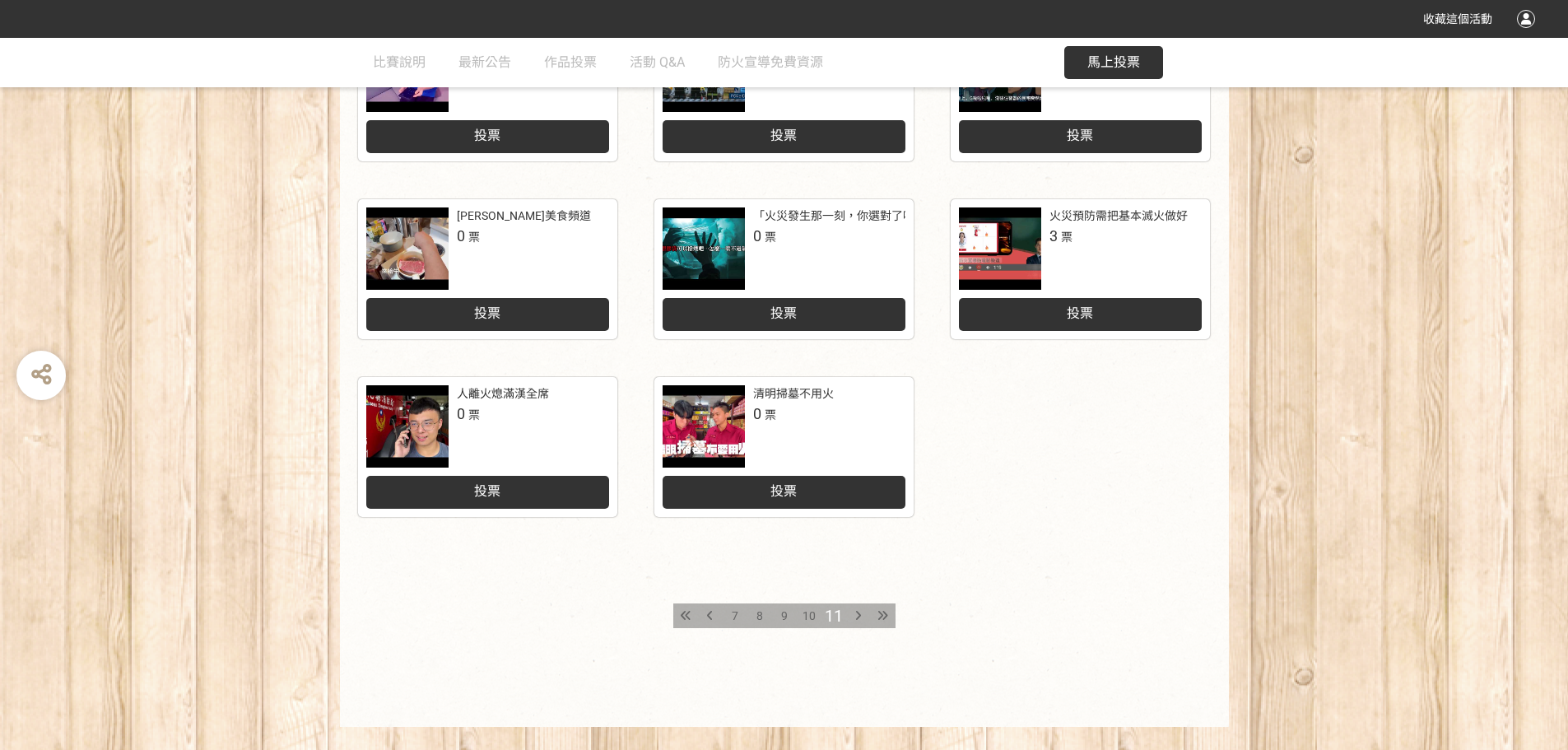
scroll to position [682, 0]
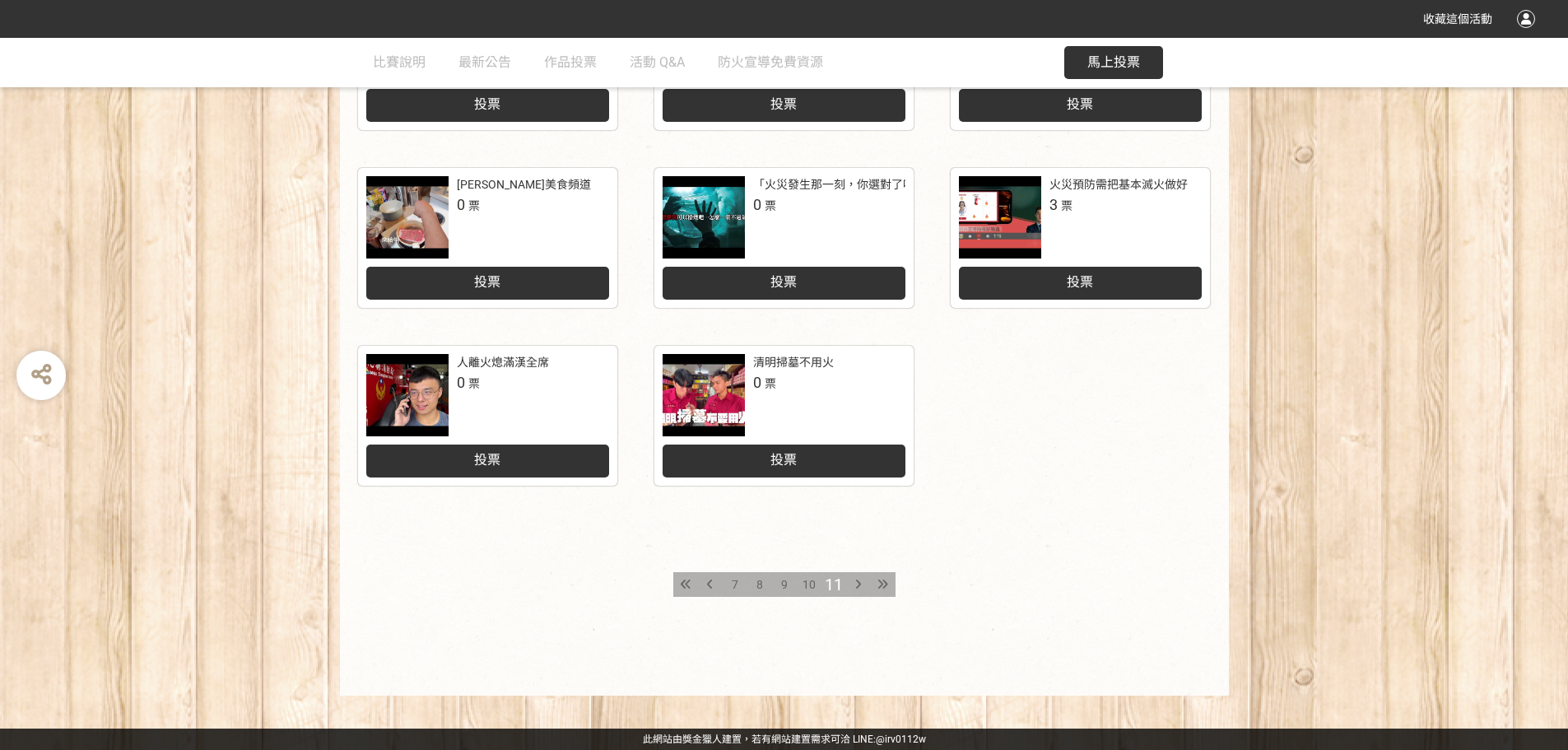
click at [827, 588] on icon at bounding box center [857, 585] width 6 height 12
click at [827, 580] on icon at bounding box center [857, 585] width 6 height 12
click at [811, 583] on span "10" at bounding box center [809, 585] width 13 height 13
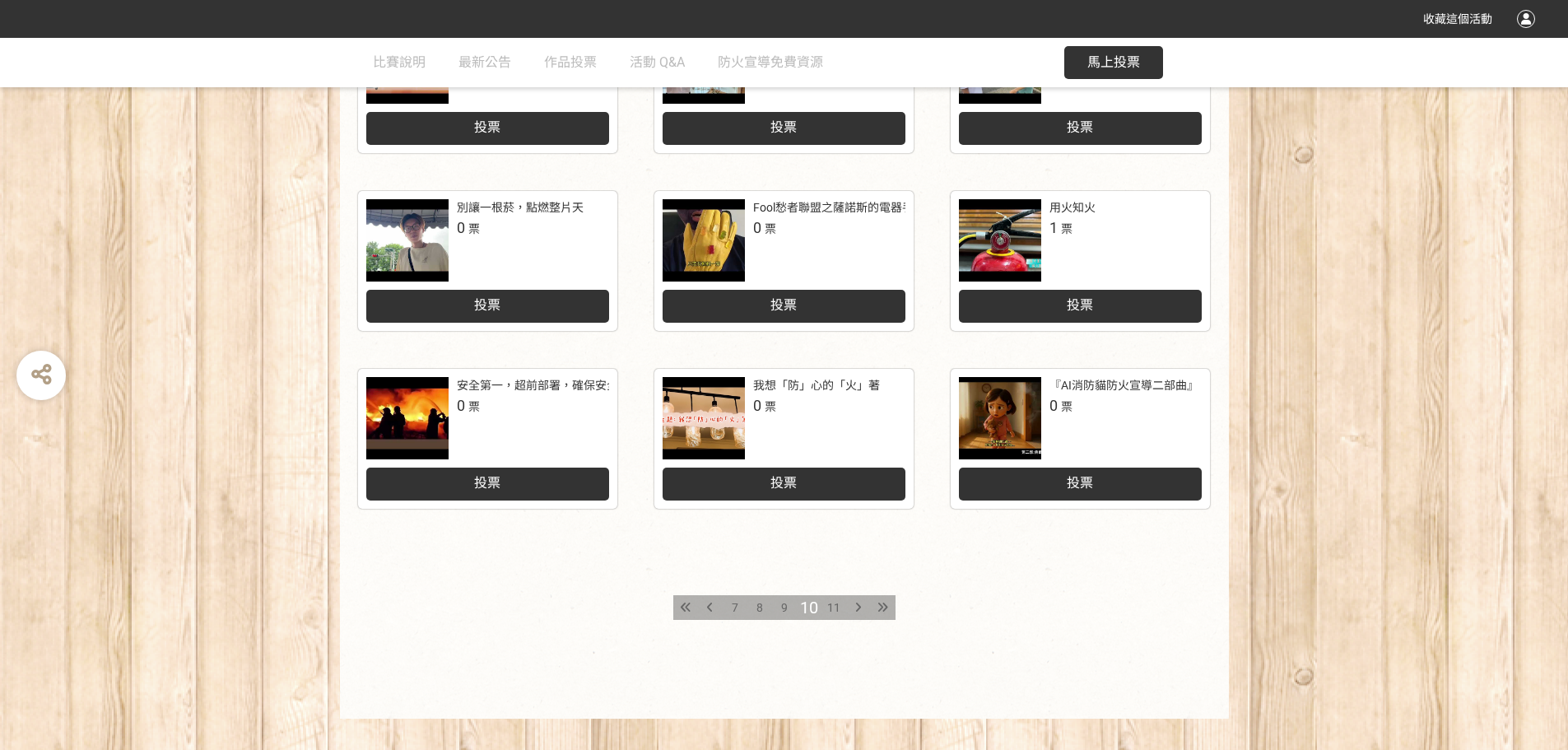
click at [783, 597] on span "9" at bounding box center [785, 608] width 7 height 13
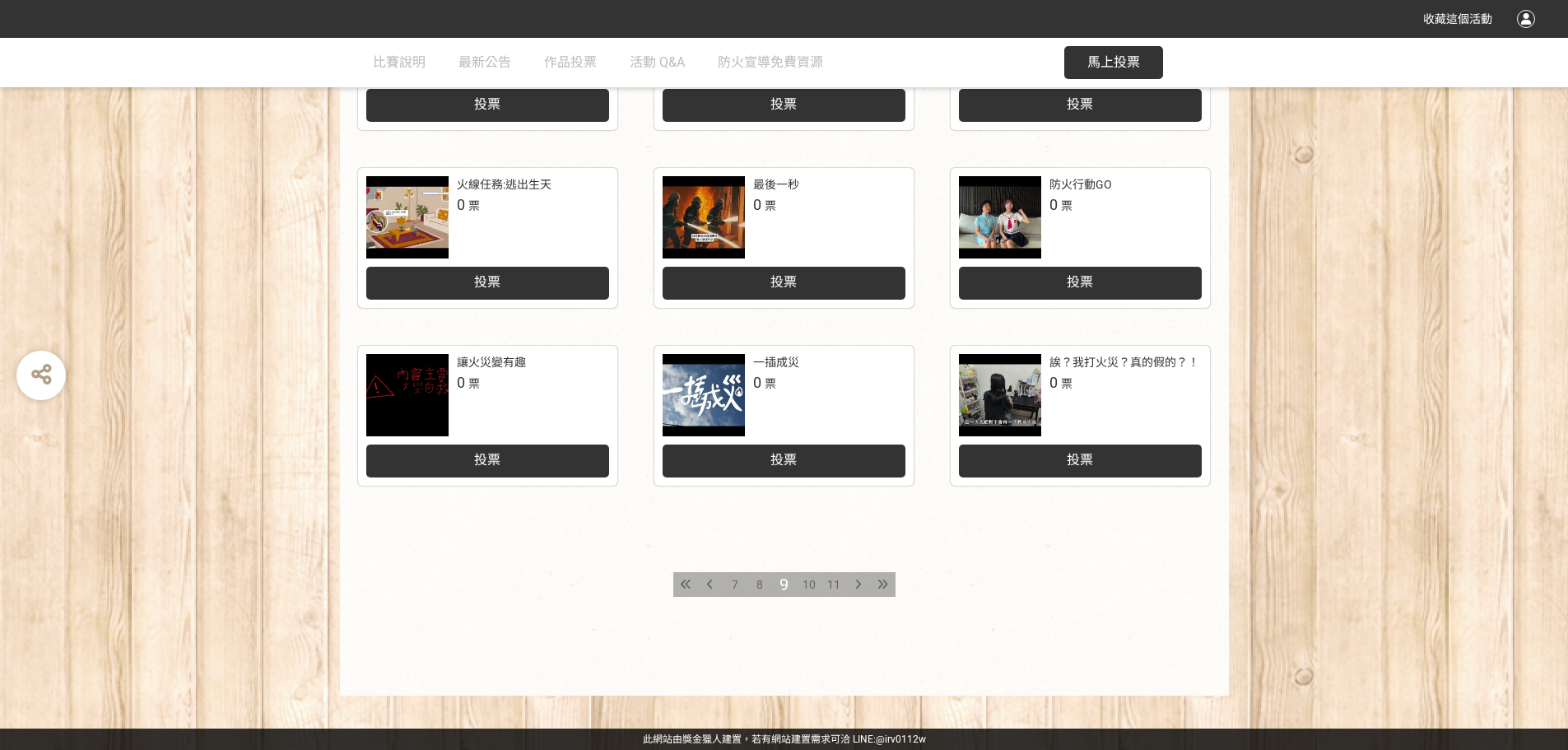
click at [758, 581] on span "8" at bounding box center [760, 585] width 7 height 13
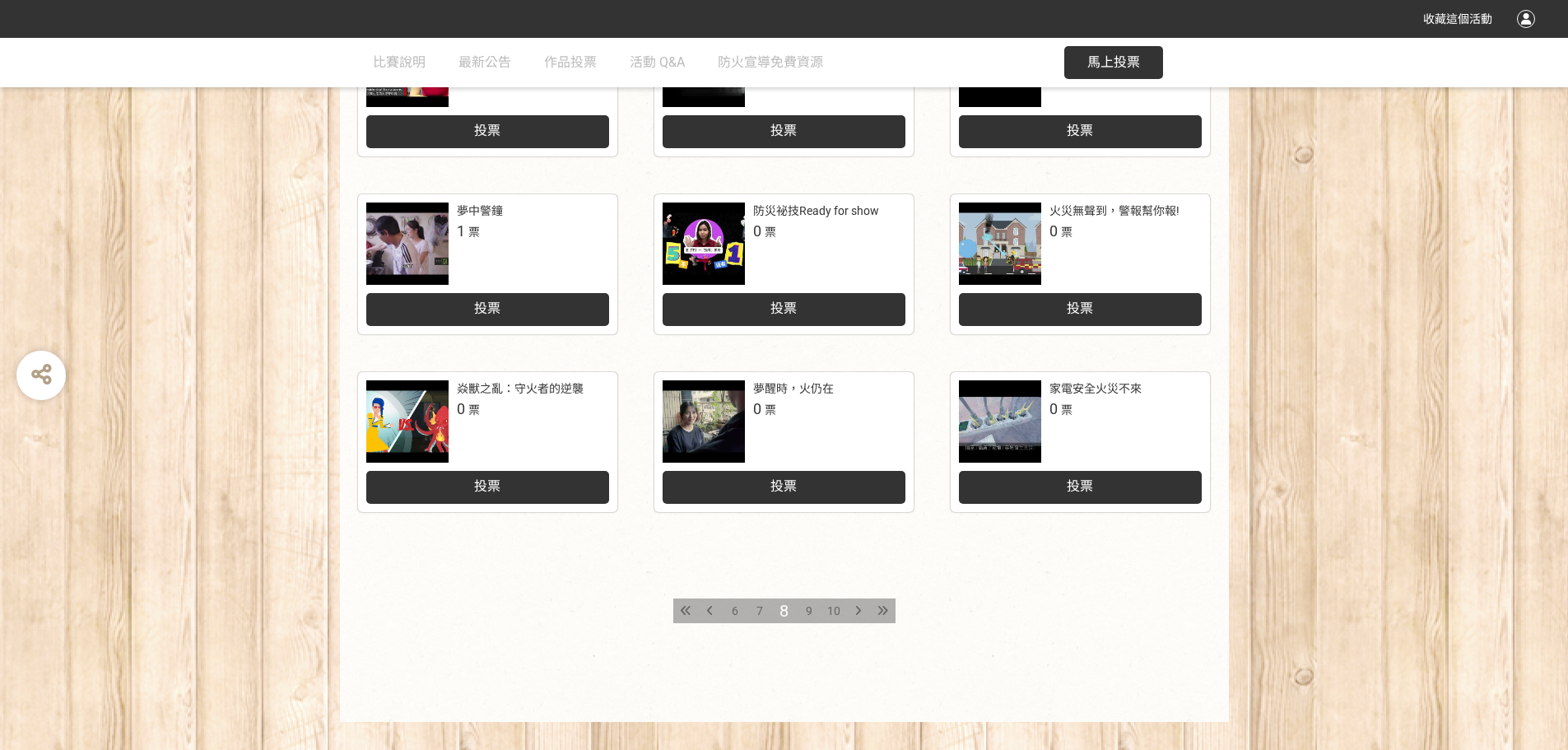
scroll to position [658, 0]
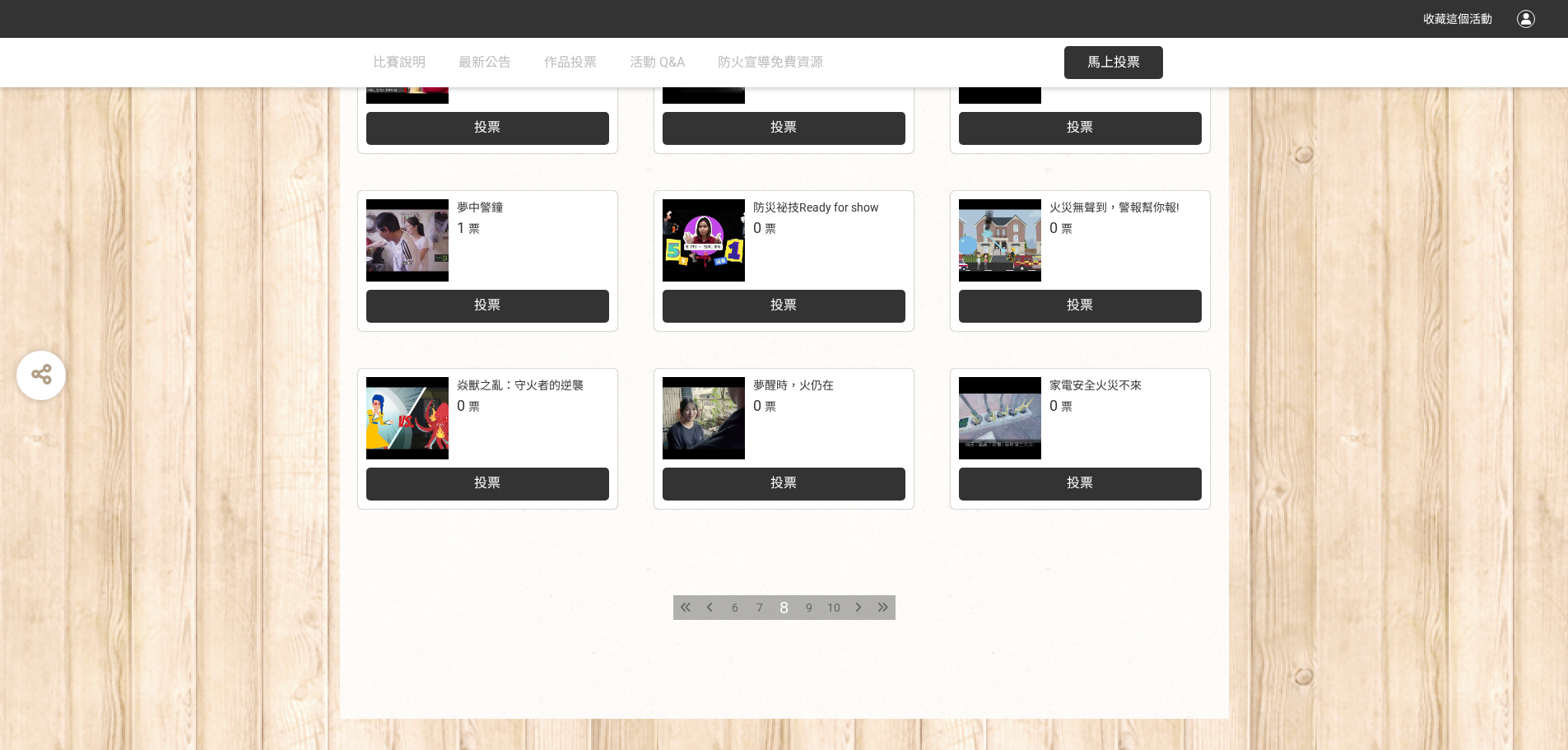
click at [761, 597] on span "7" at bounding box center [760, 608] width 7 height 13
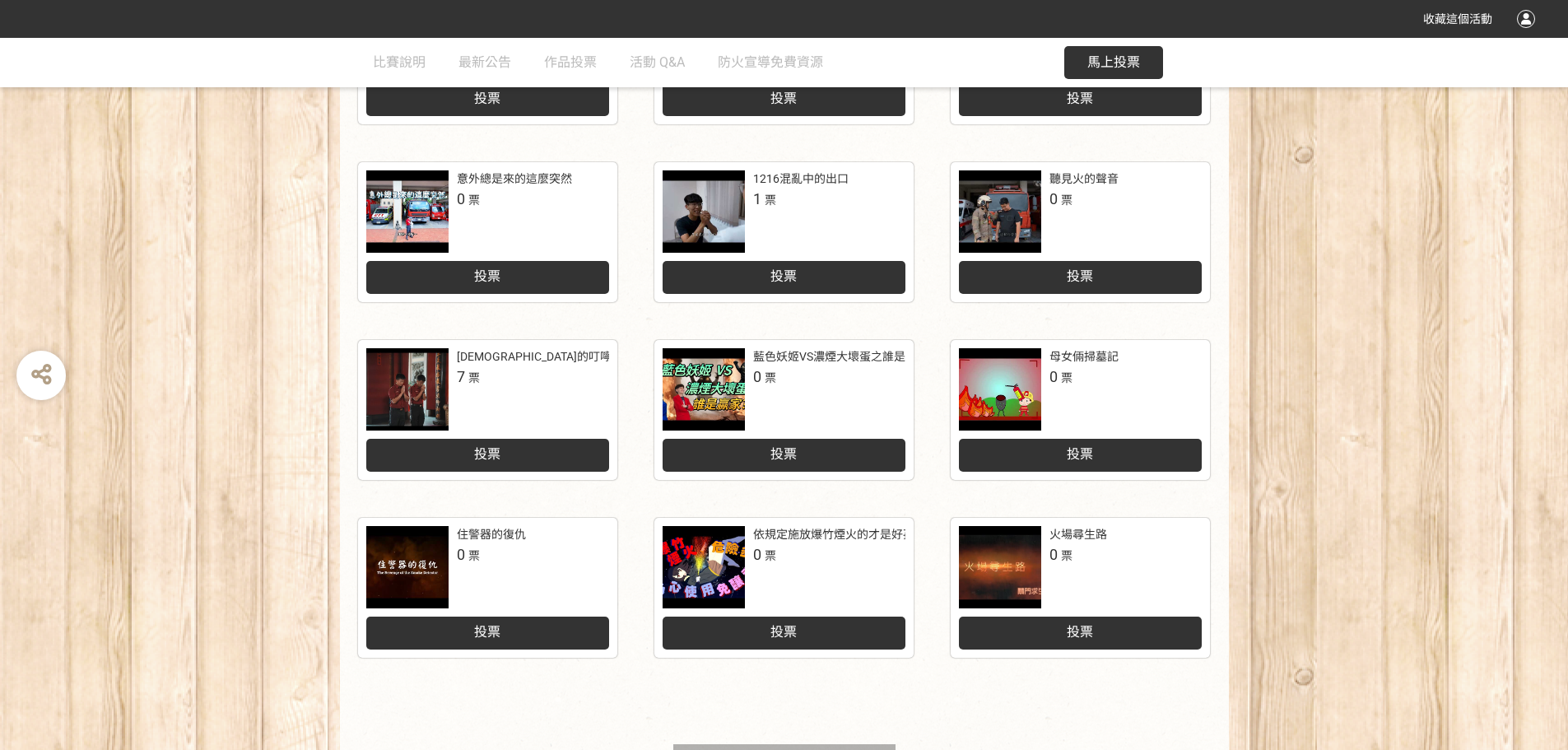
scroll to position [577, 0]
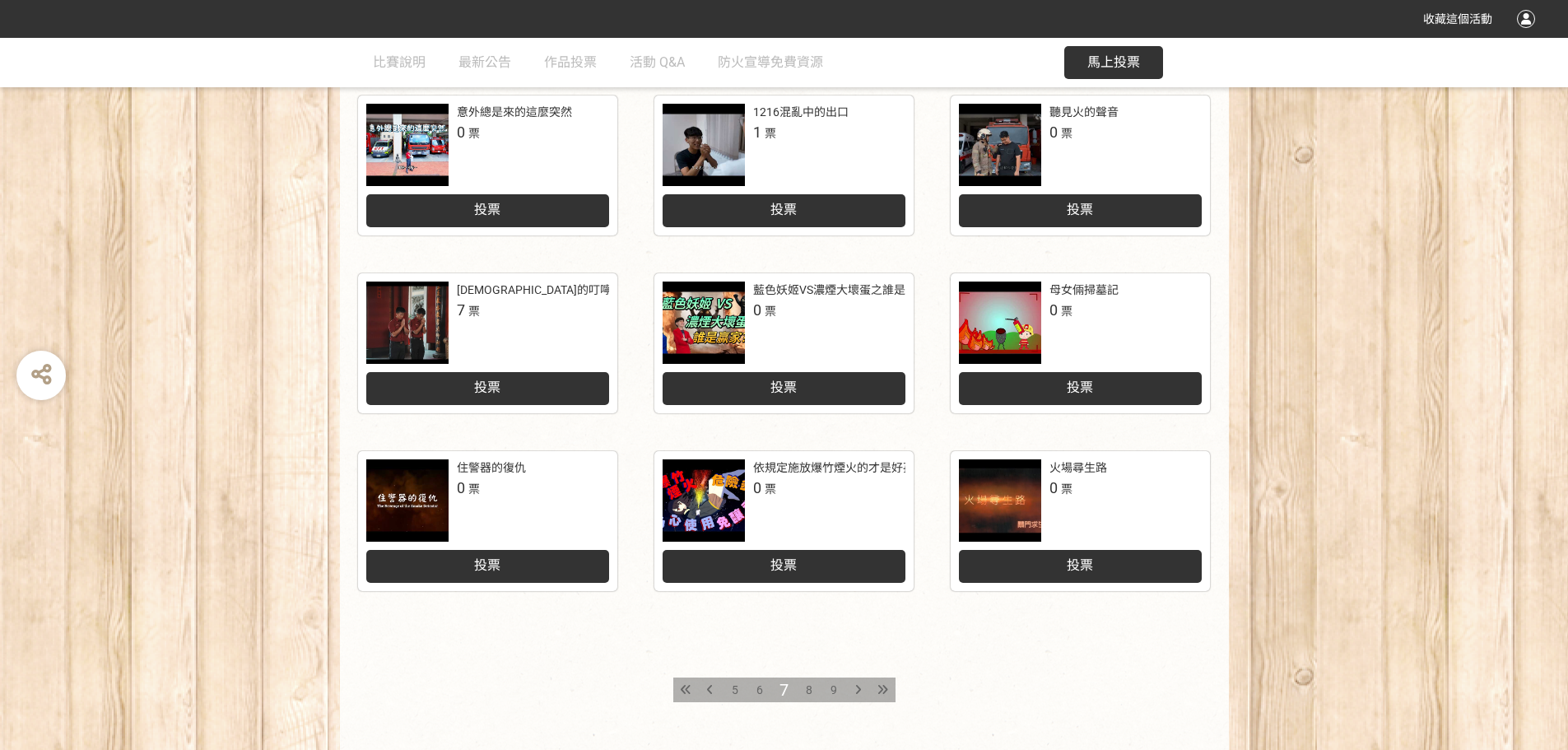
click at [827, 480] on div at bounding box center [1000, 500] width 82 height 82
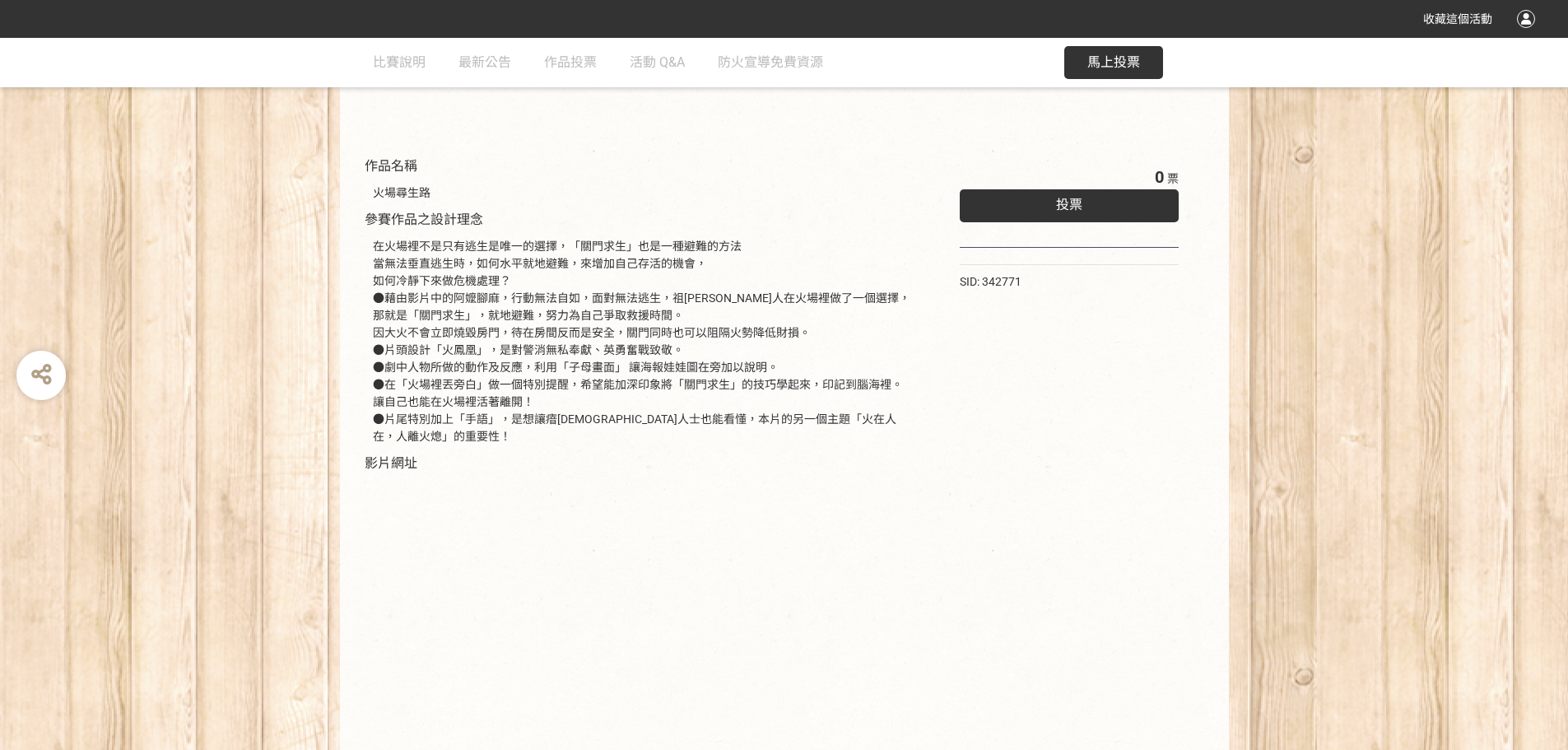
scroll to position [253, 0]
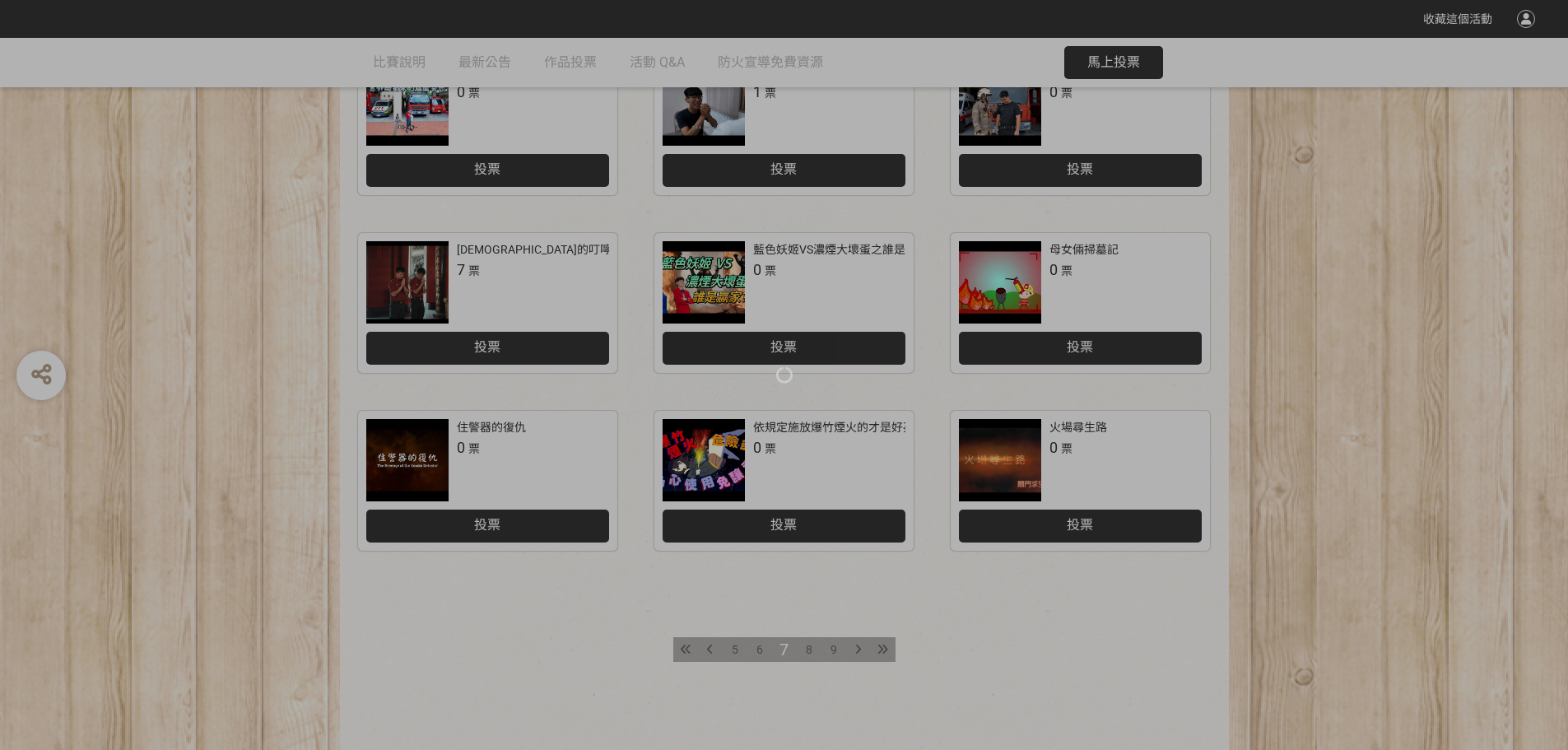
scroll to position [577, 0]
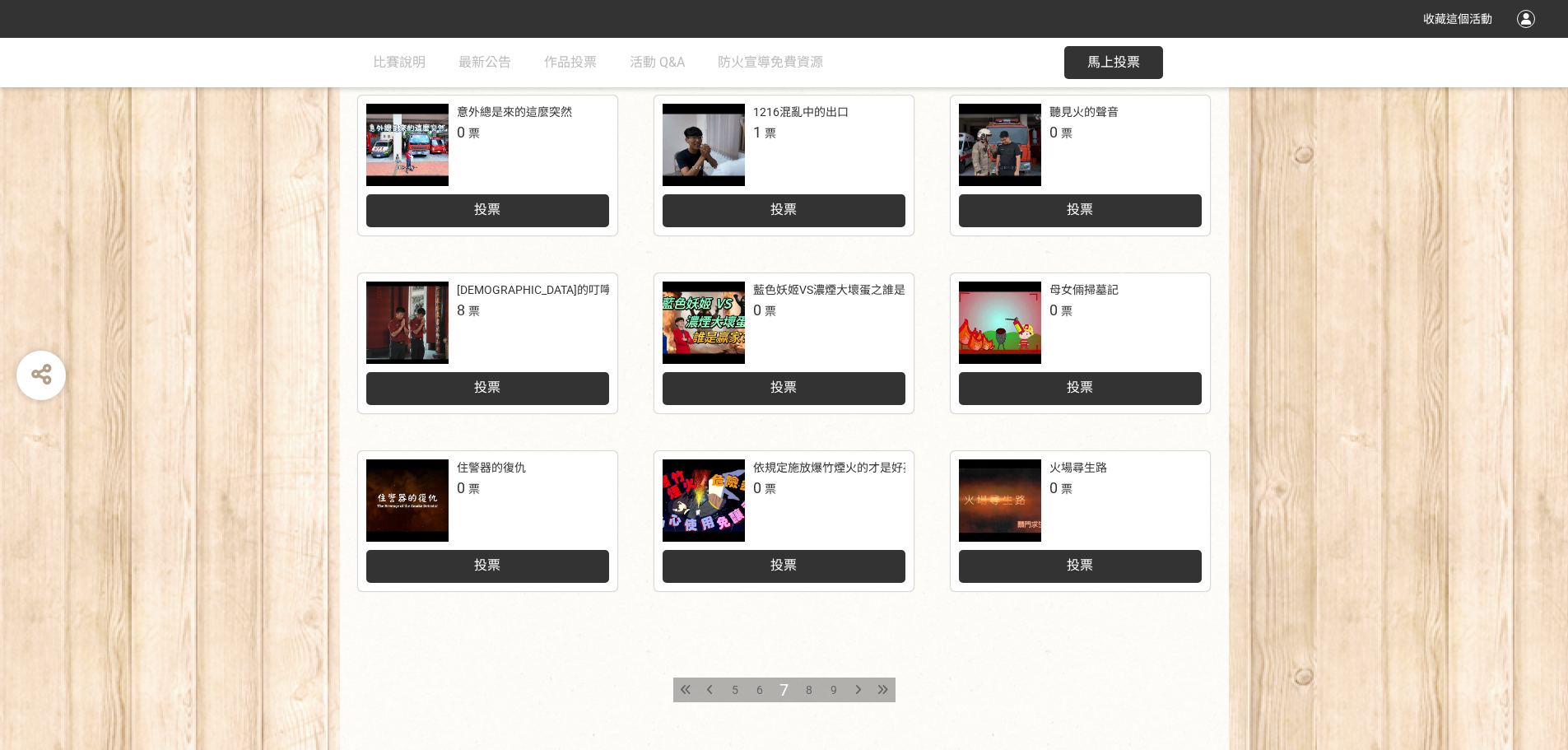
click at [762, 597] on div "6" at bounding box center [760, 690] width 25 height 25
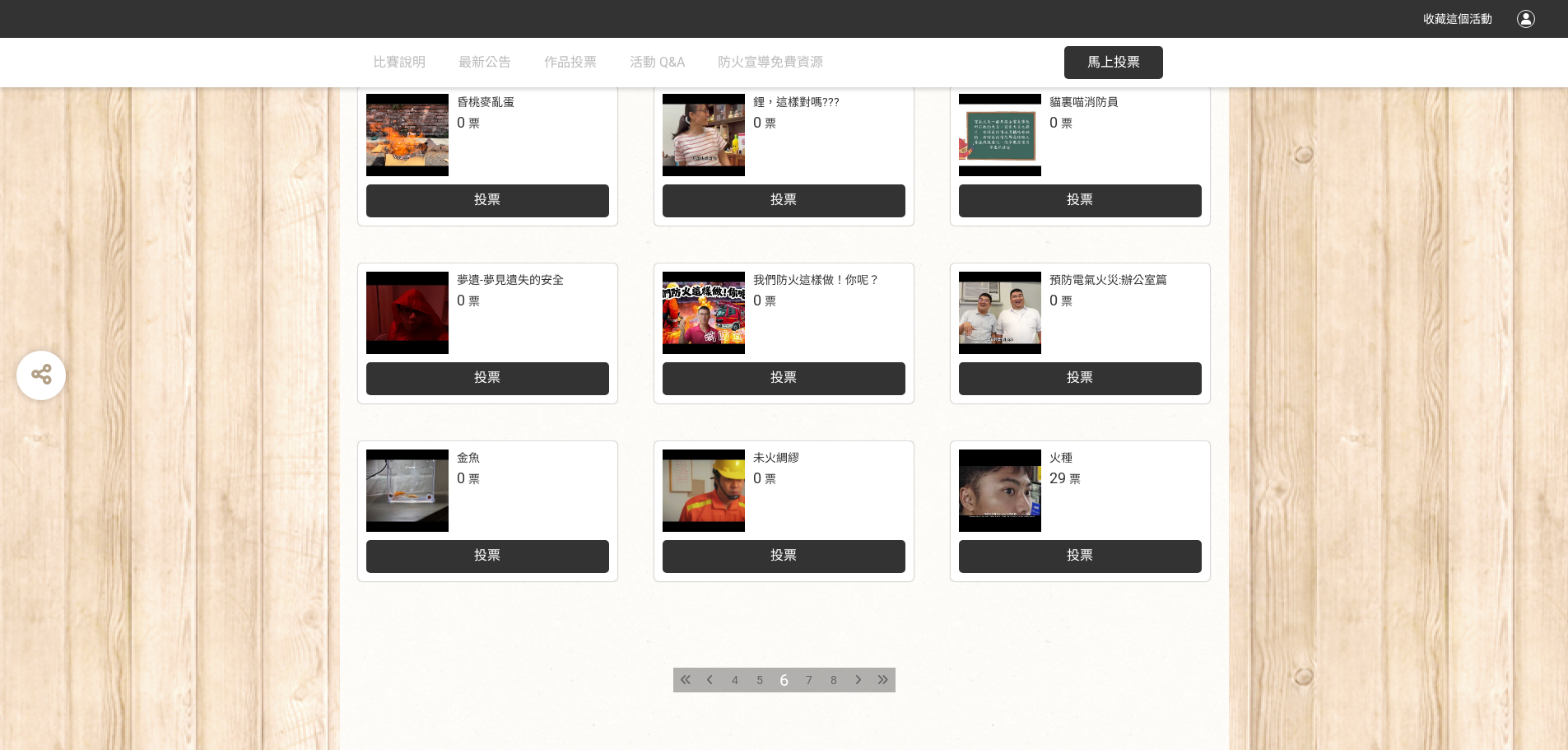
scroll to position [682, 0]
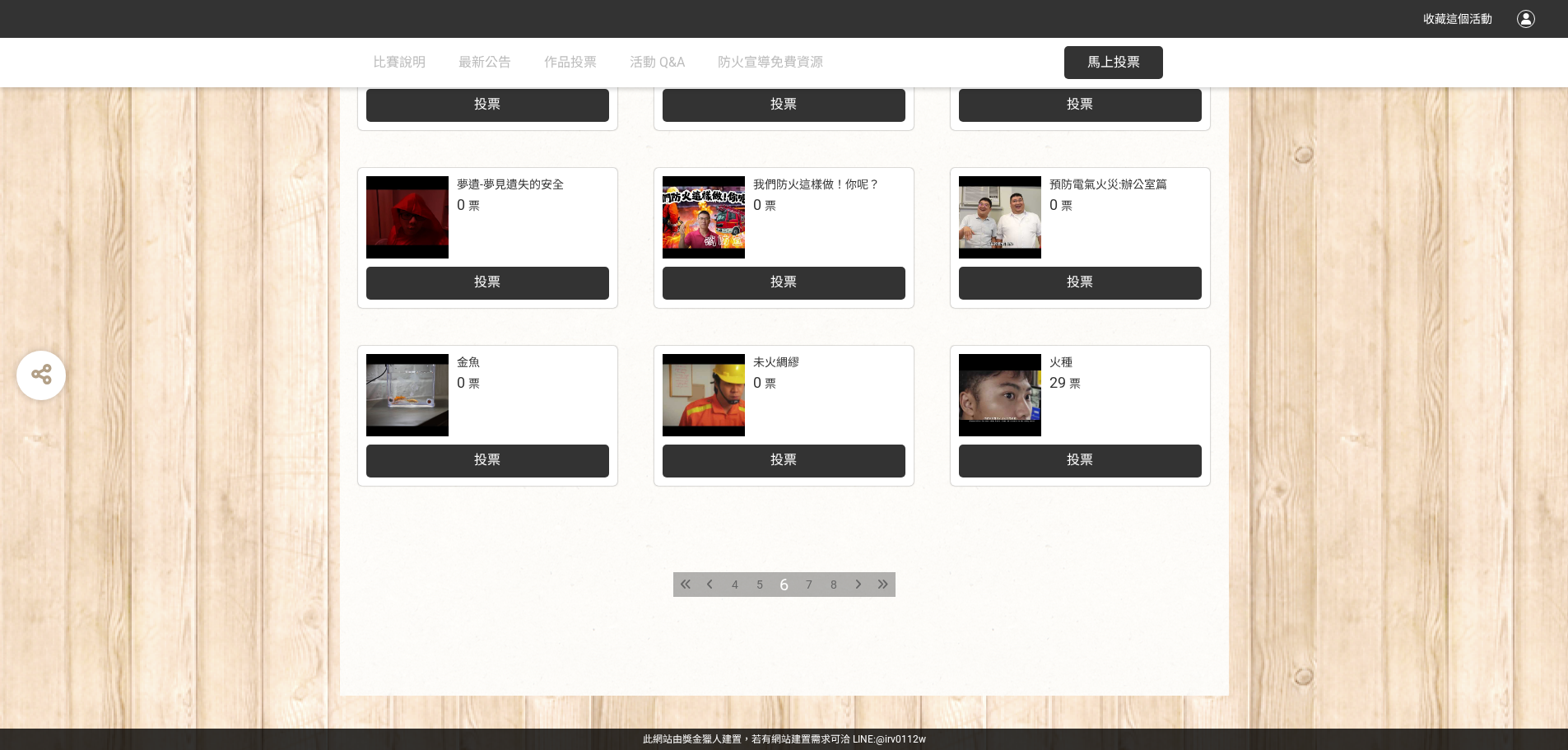
click at [762, 587] on span "5" at bounding box center [760, 585] width 7 height 13
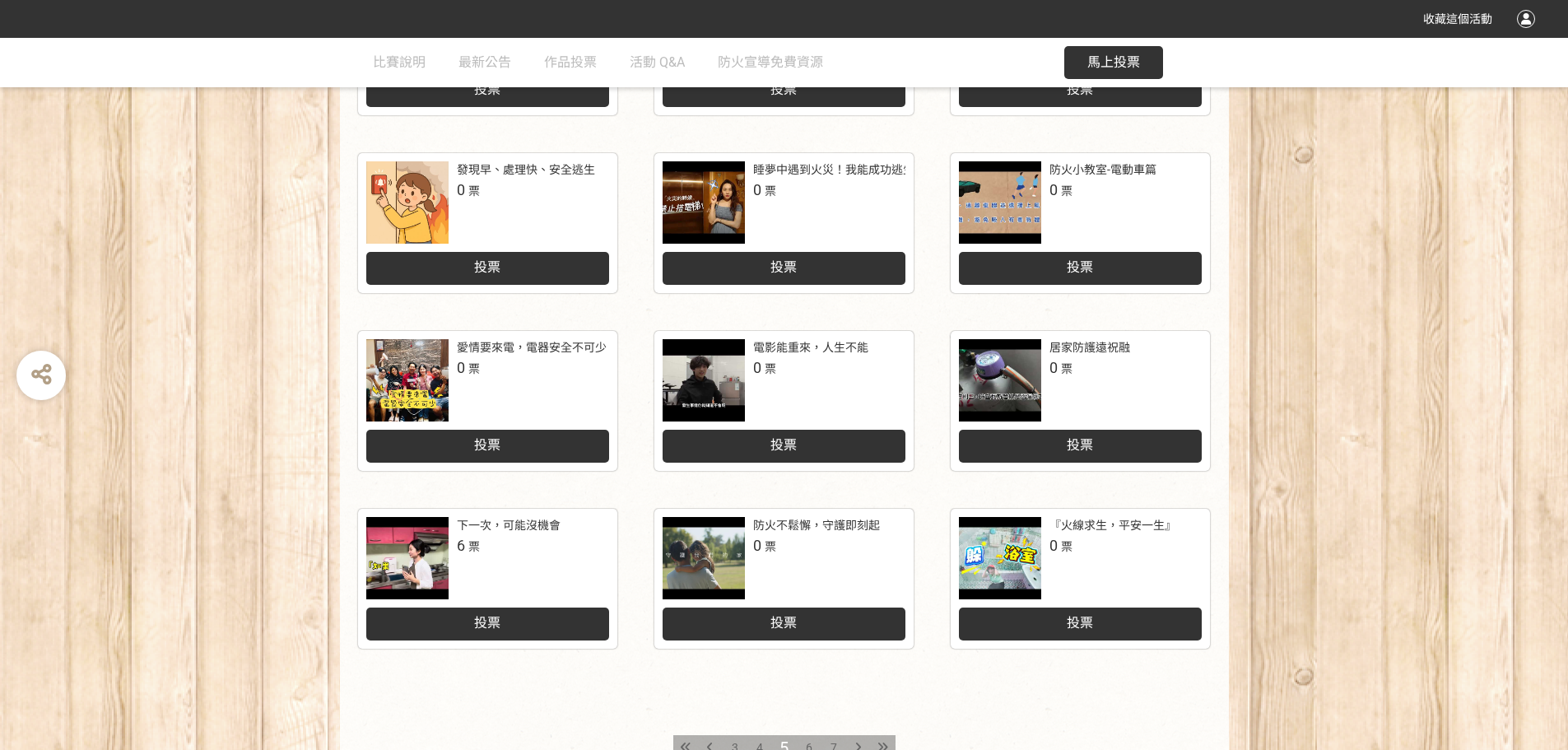
scroll to position [577, 0]
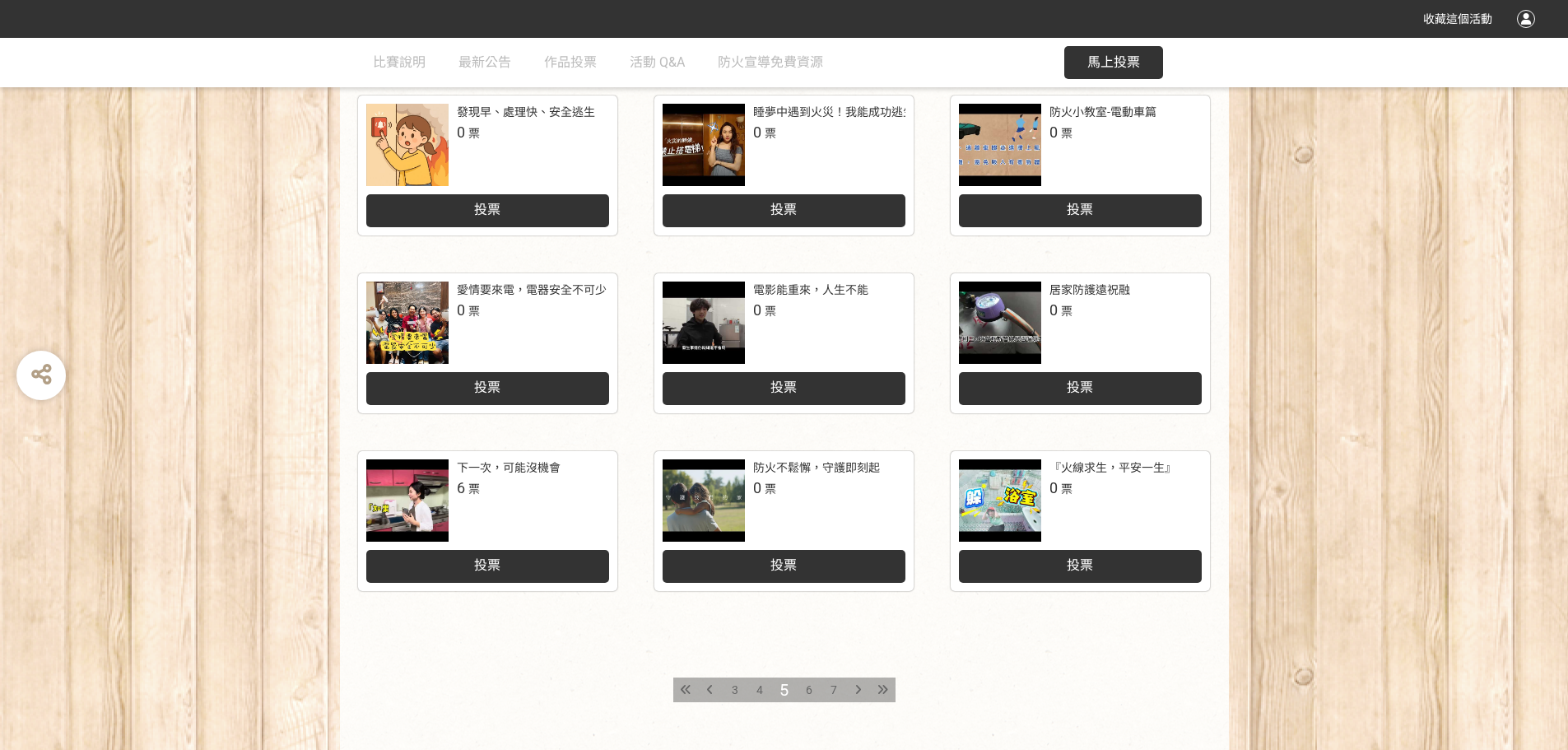
click at [712, 321] on div at bounding box center [703, 322] width 82 height 82
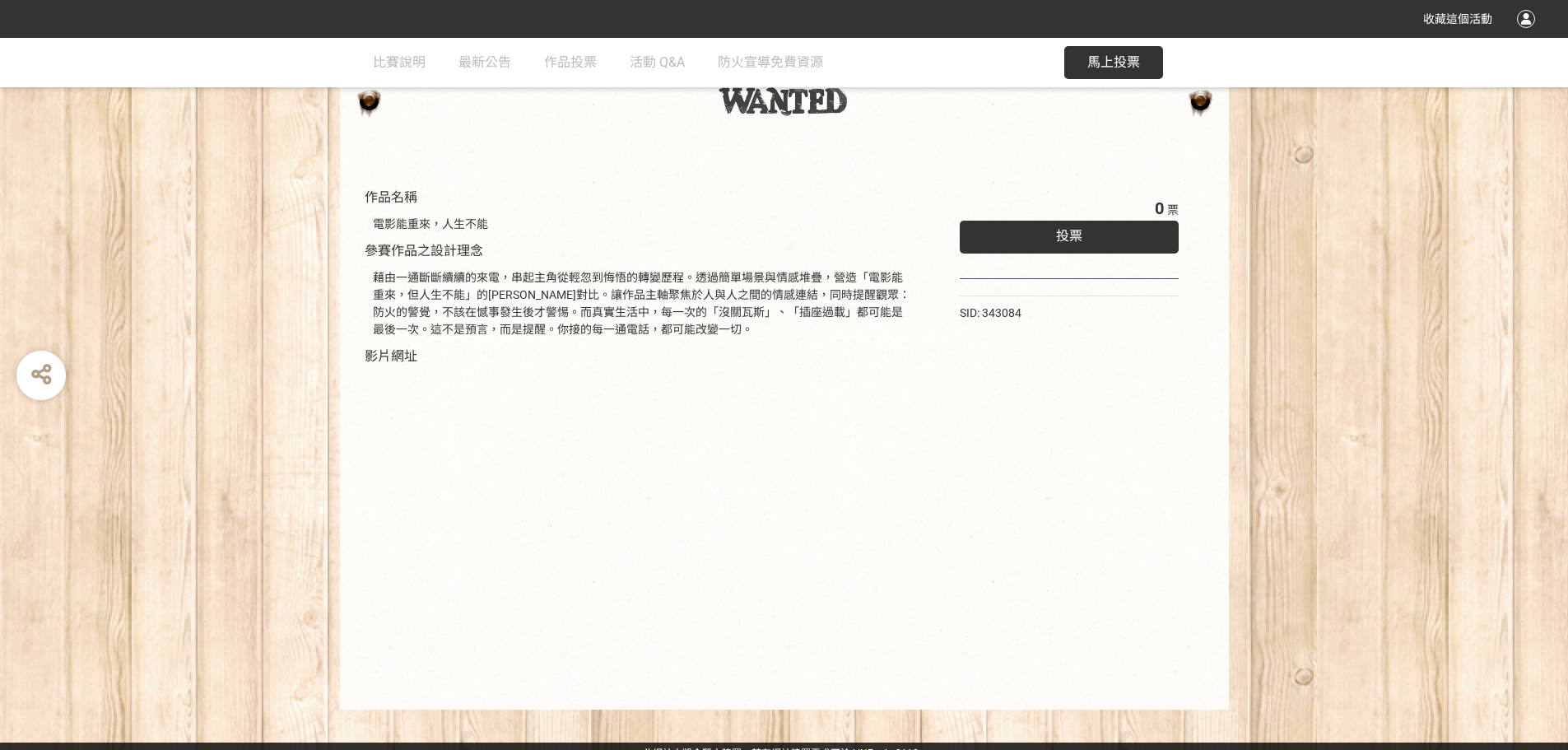
scroll to position [115, 0]
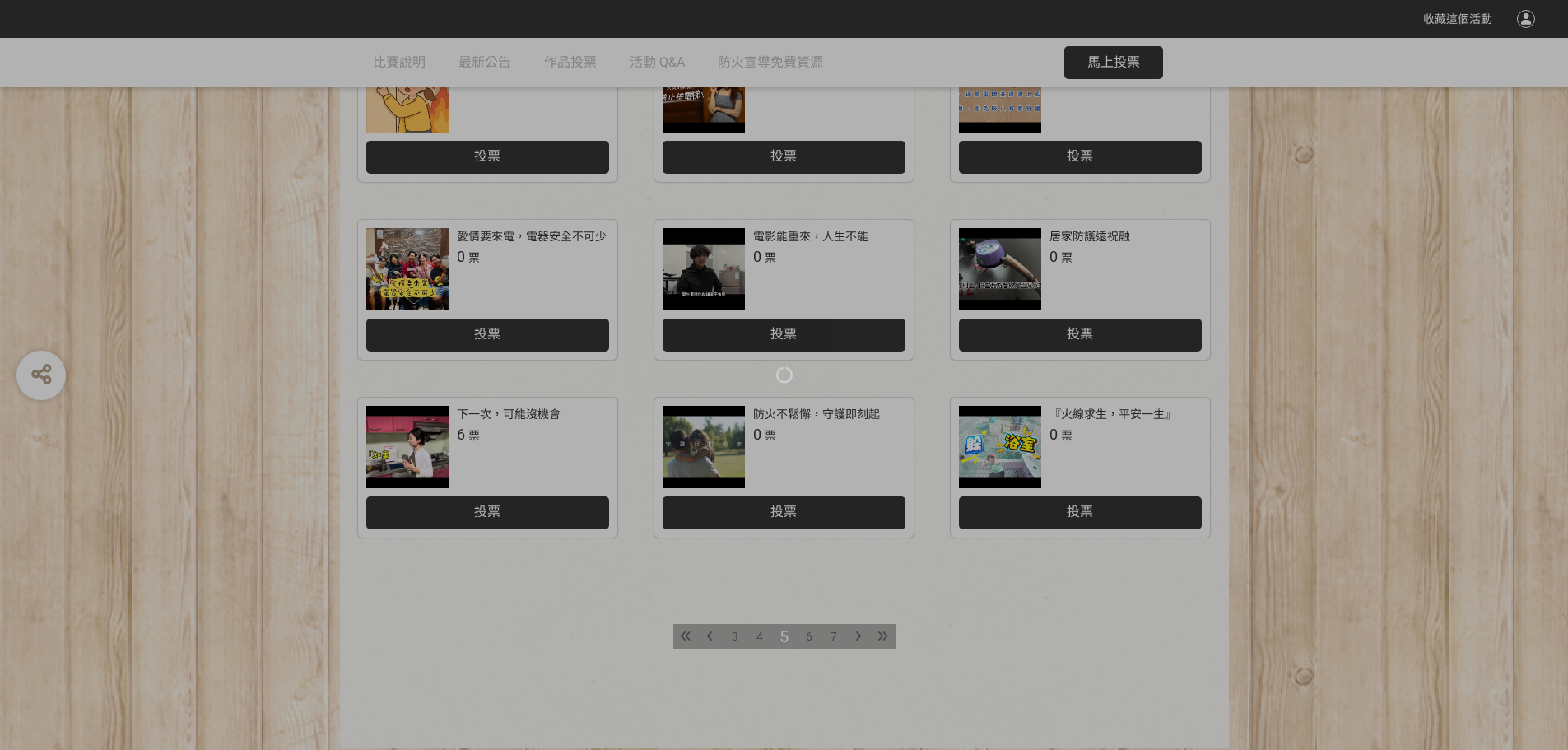
scroll to position [577, 0]
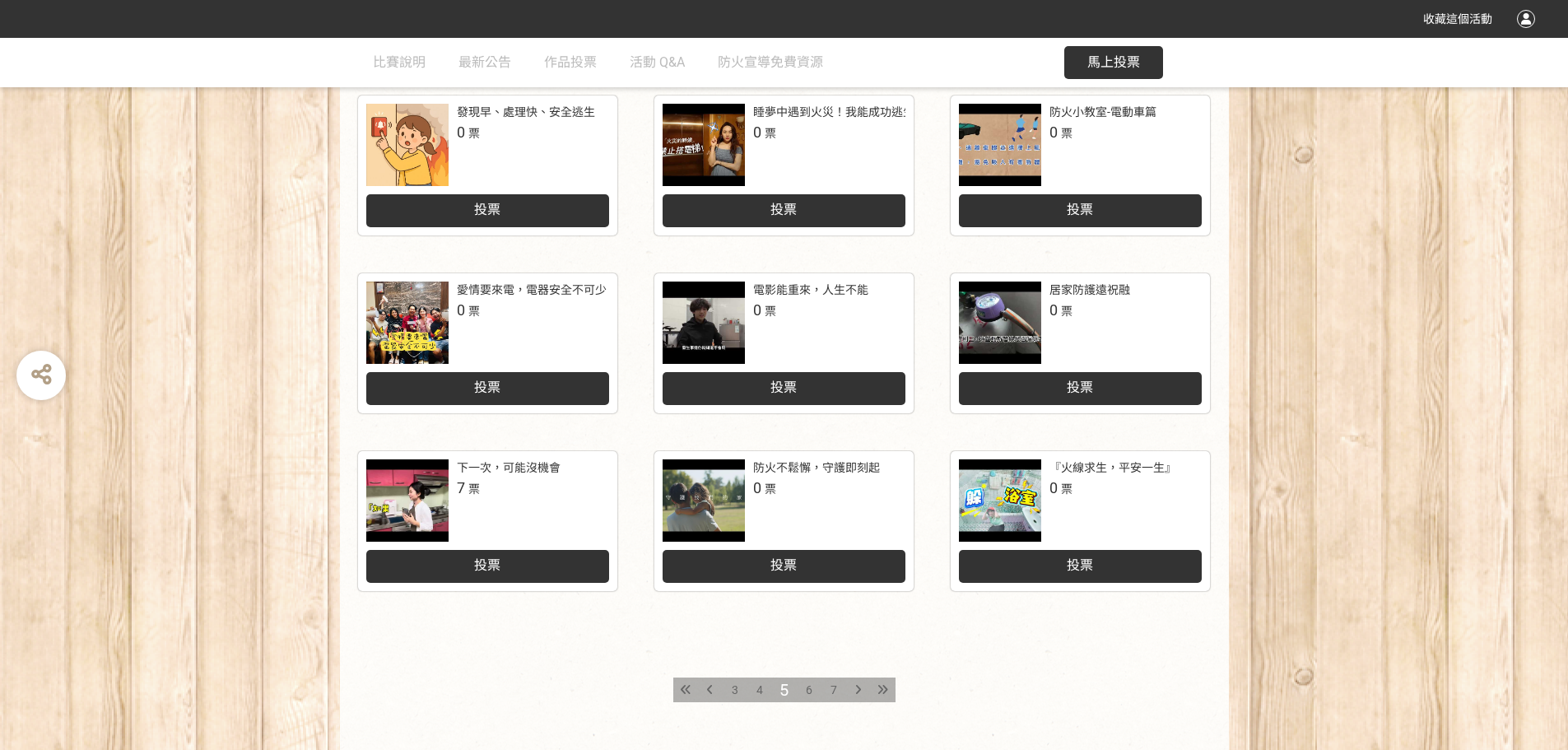
click at [762, 597] on span "4" at bounding box center [760, 690] width 7 height 13
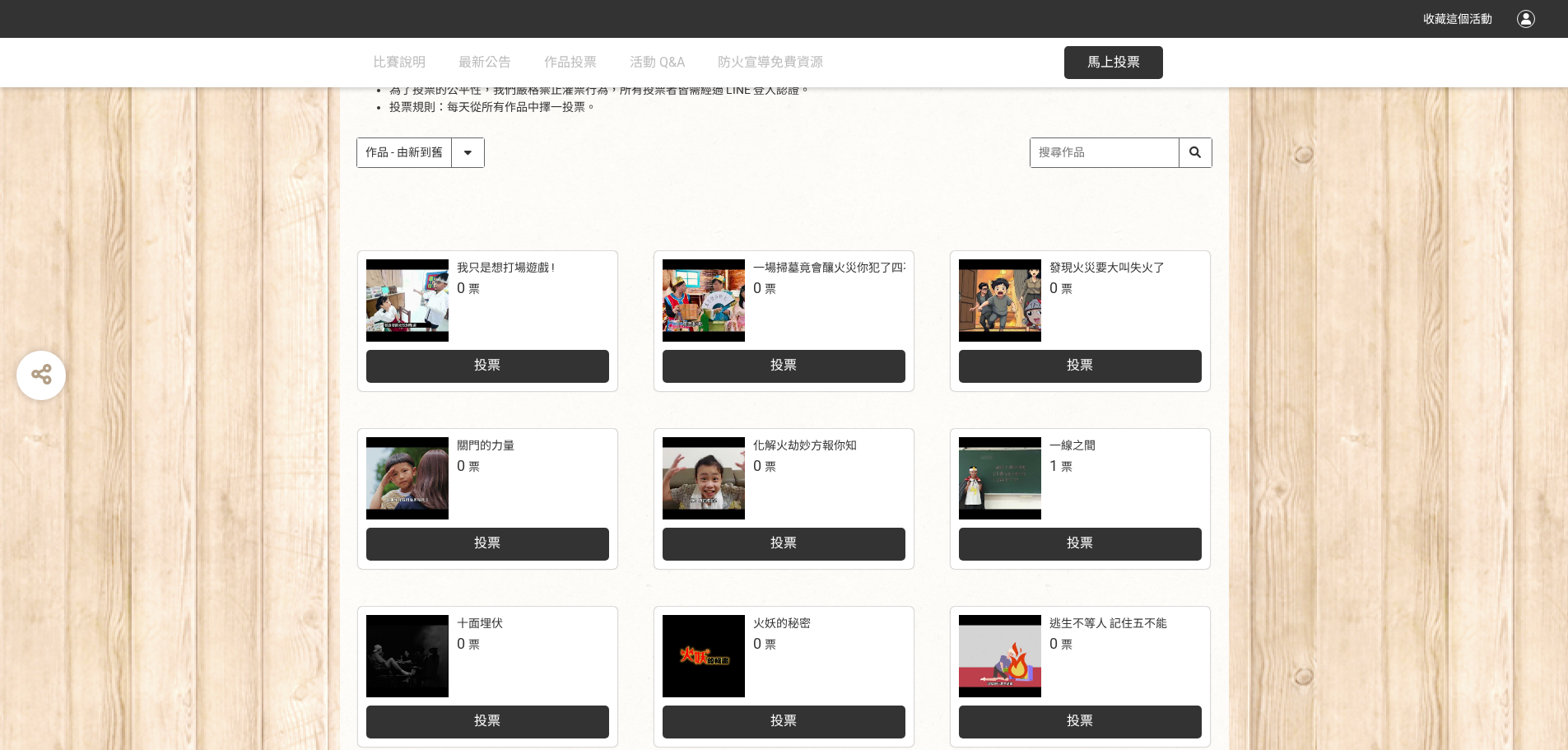
scroll to position [247, 0]
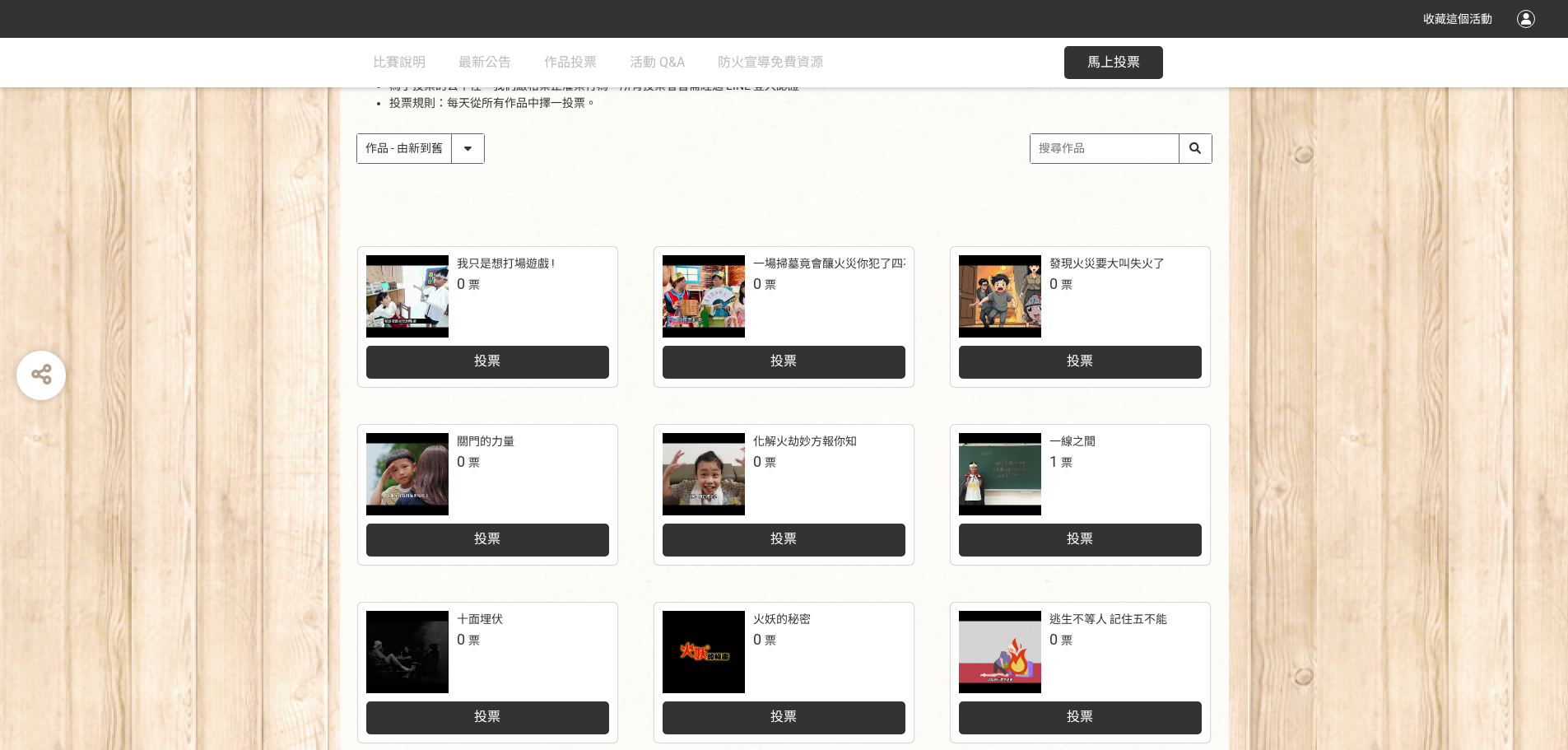
click at [466, 472] on span "0 票" at bounding box center [468, 461] width 23 height 22
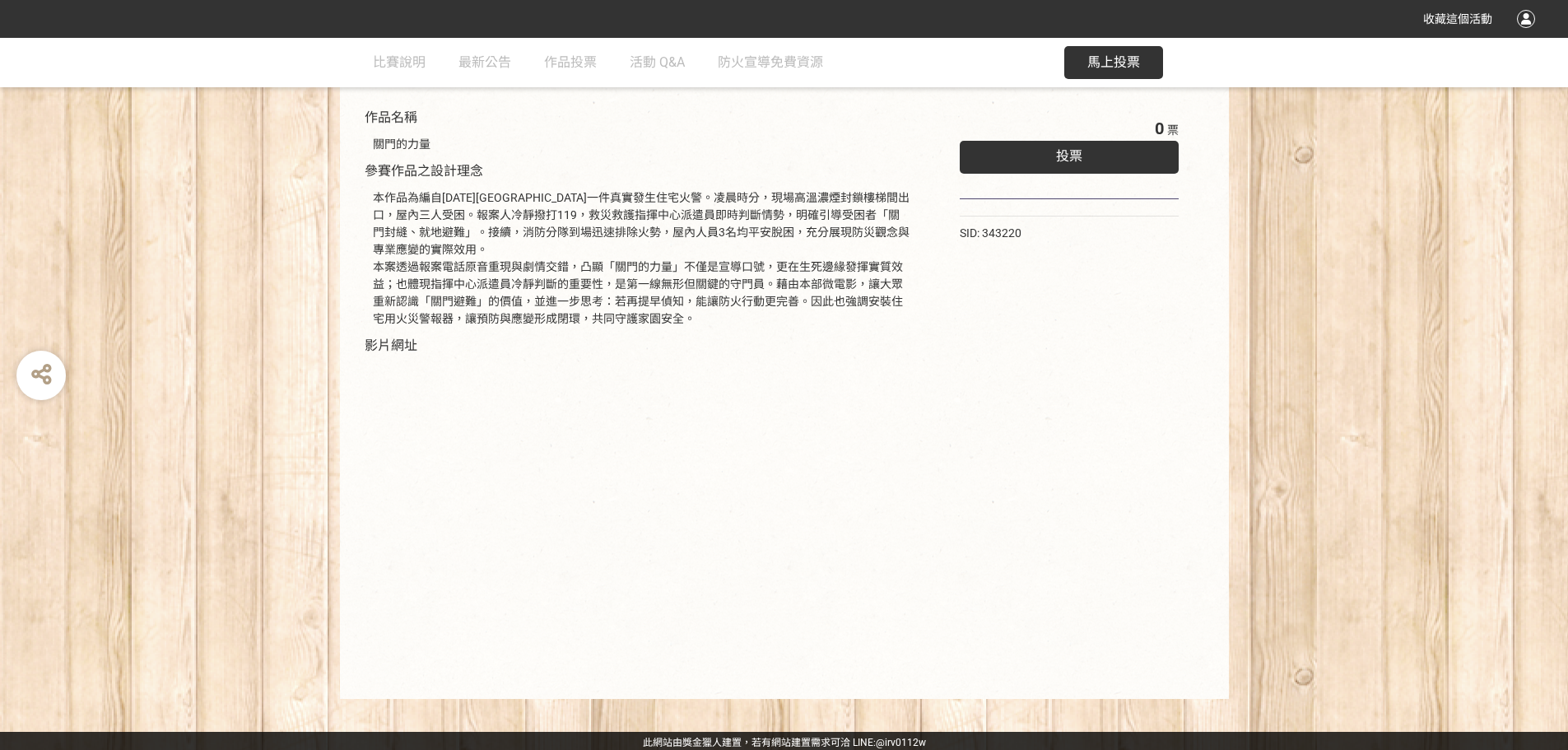
scroll to position [184, 0]
